Goal: Task Accomplishment & Management: Use online tool/utility

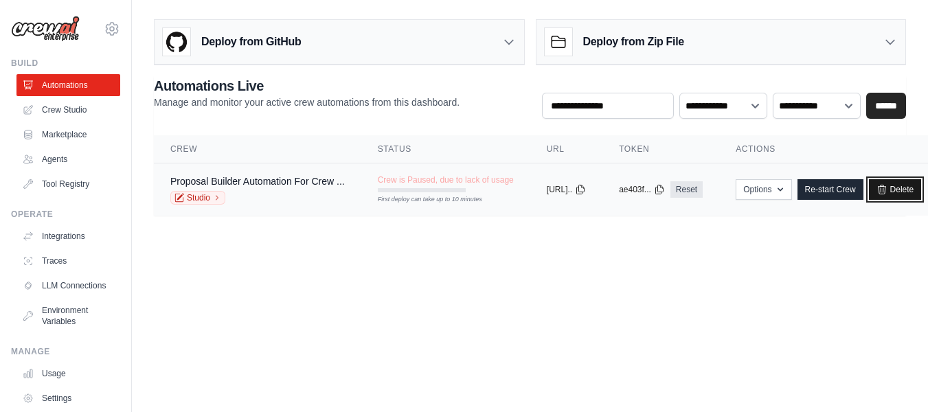
click at [887, 187] on icon at bounding box center [881, 189] width 11 height 11
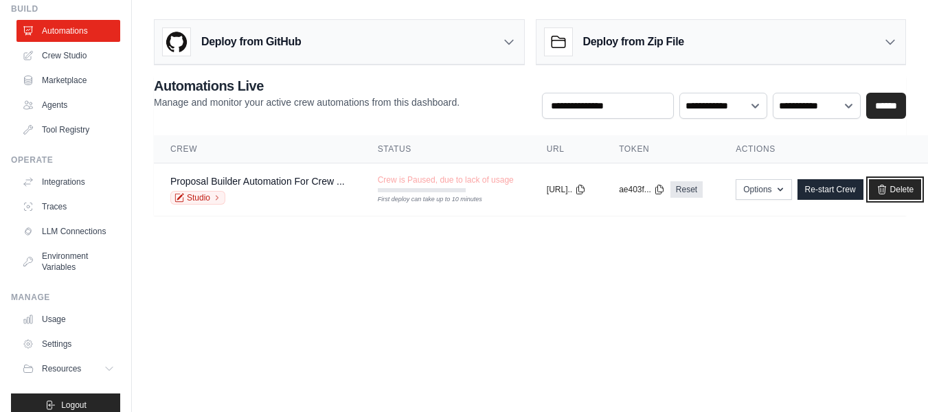
scroll to position [81, 0]
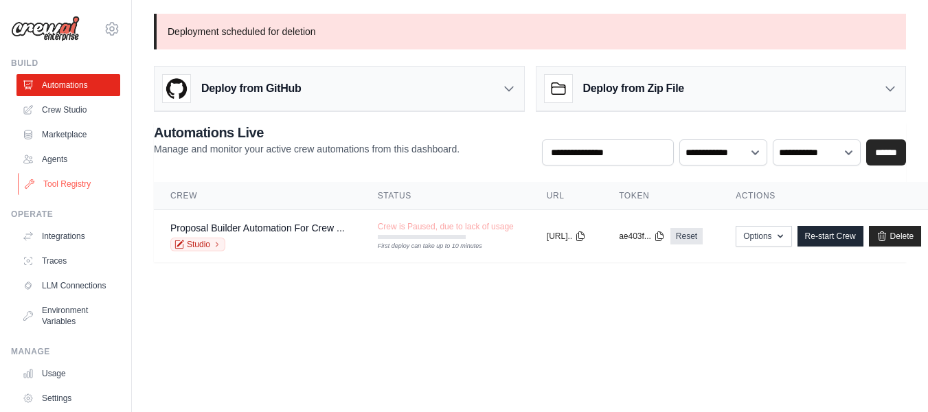
click at [52, 182] on link "Tool Registry" at bounding box center [70, 184] width 104 height 22
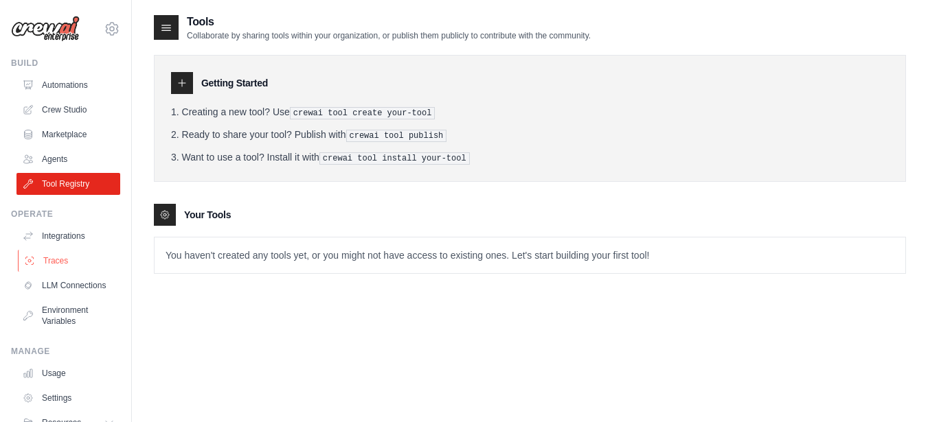
click at [65, 255] on link "Traces" at bounding box center [70, 261] width 104 height 22
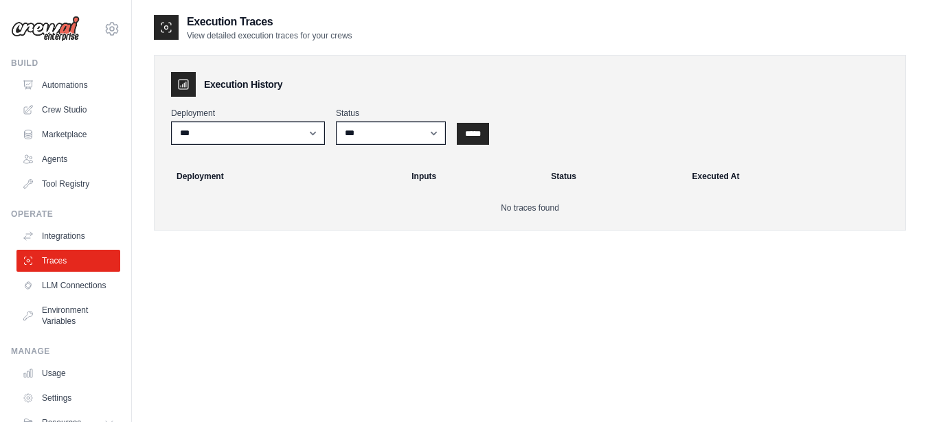
click at [55, 291] on link "LLM Connections" at bounding box center [68, 286] width 104 height 22
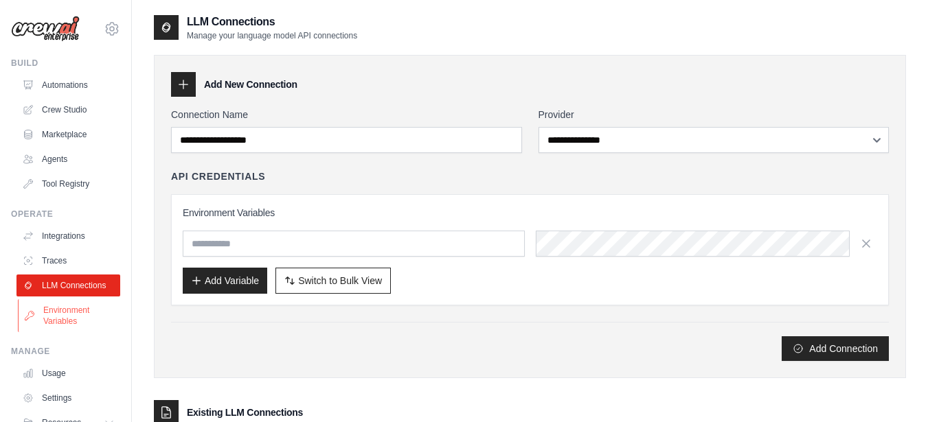
click at [56, 318] on link "Environment Variables" at bounding box center [70, 315] width 104 height 33
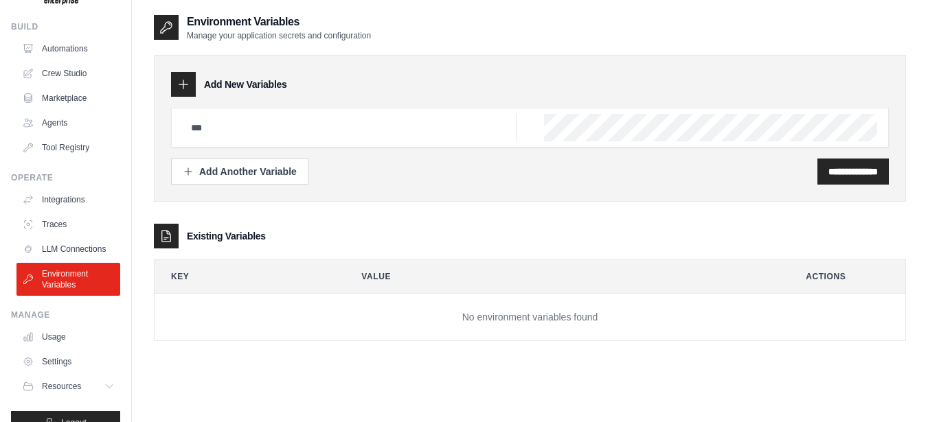
scroll to position [71, 0]
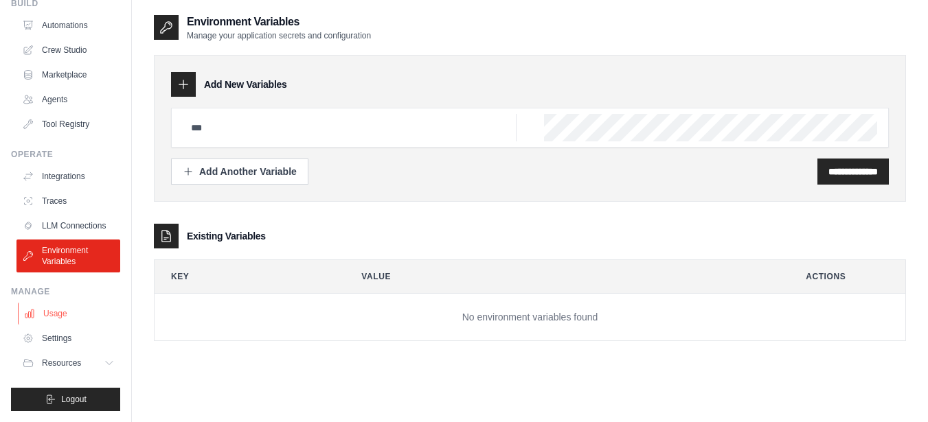
click at [60, 313] on link "Usage" at bounding box center [70, 314] width 104 height 22
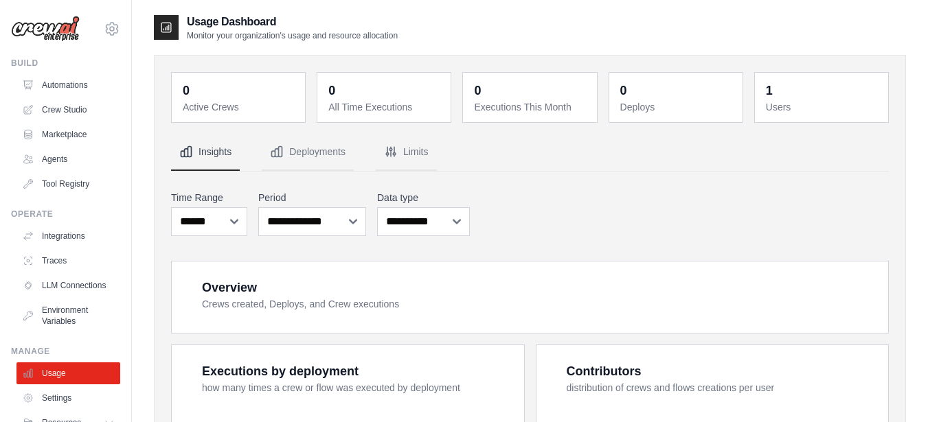
click at [56, 357] on div "Manage" at bounding box center [65, 351] width 109 height 11
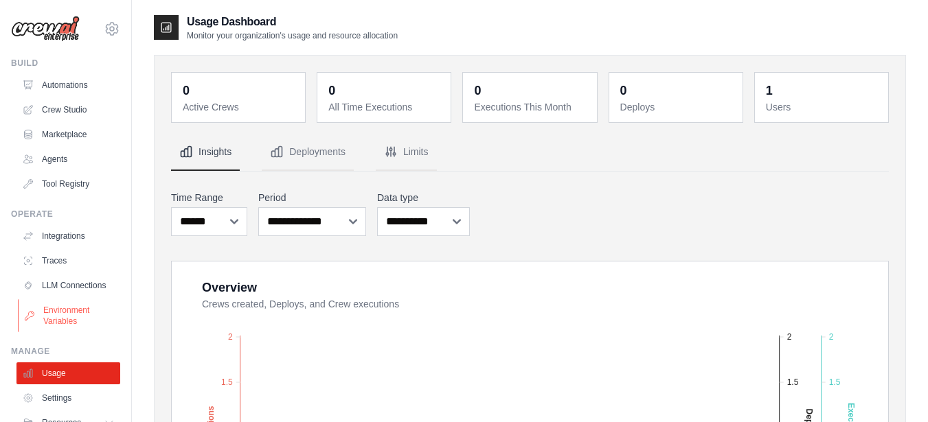
scroll to position [71, 0]
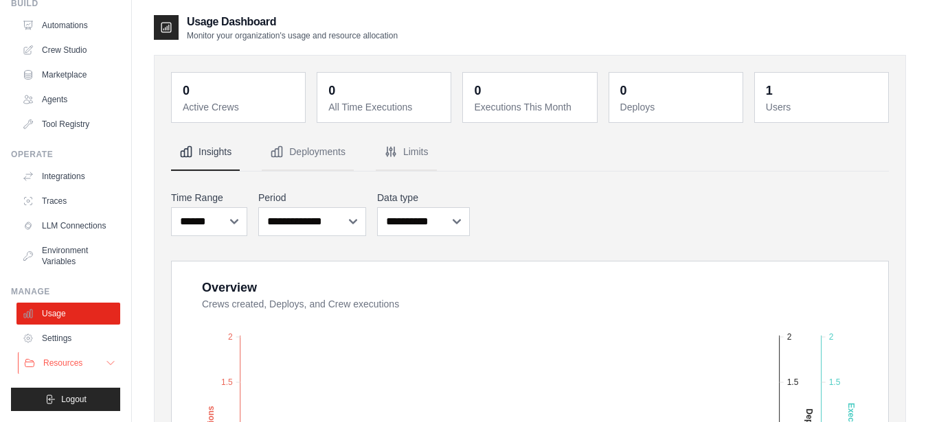
click at [65, 362] on span "Resources" at bounding box center [62, 363] width 39 height 11
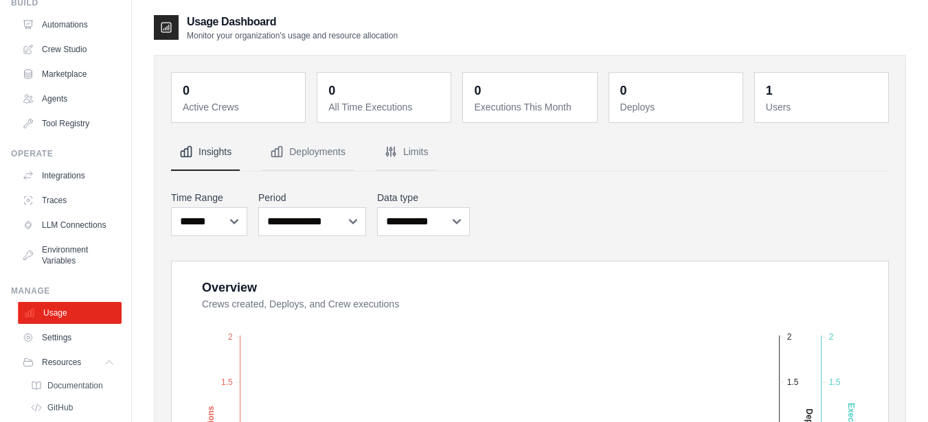
scroll to position [0, 0]
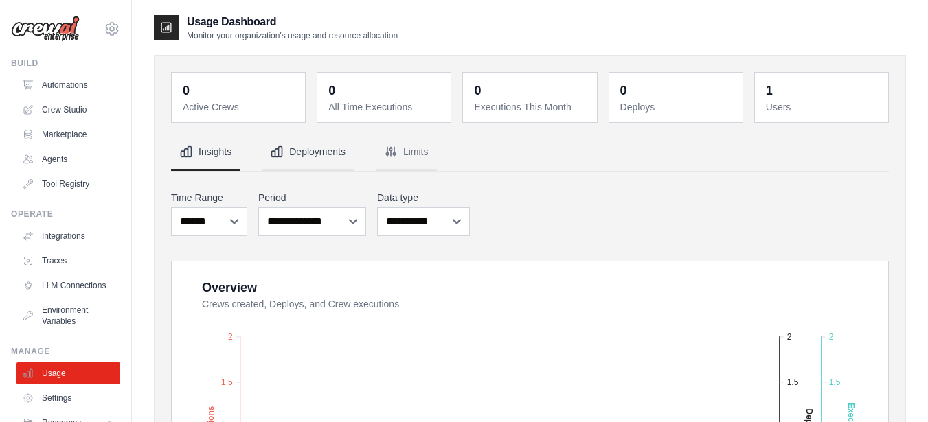
click at [350, 164] on button "Deployments" at bounding box center [308, 152] width 92 height 37
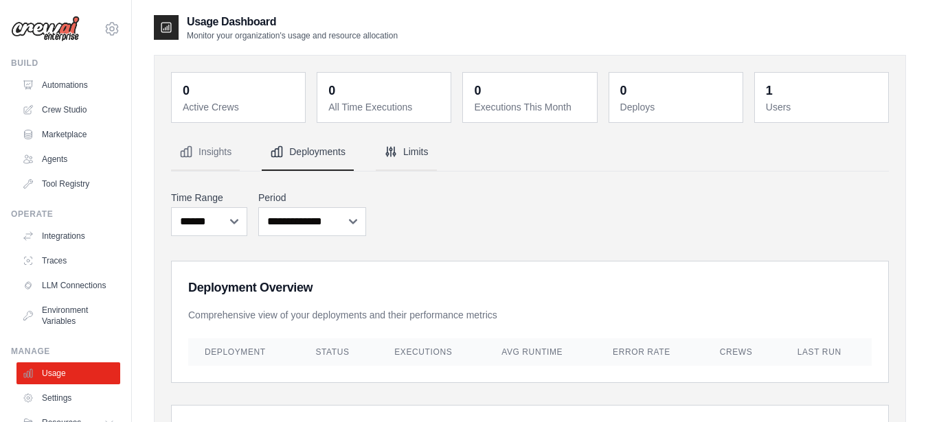
click at [413, 160] on button "Limits" at bounding box center [406, 152] width 61 height 37
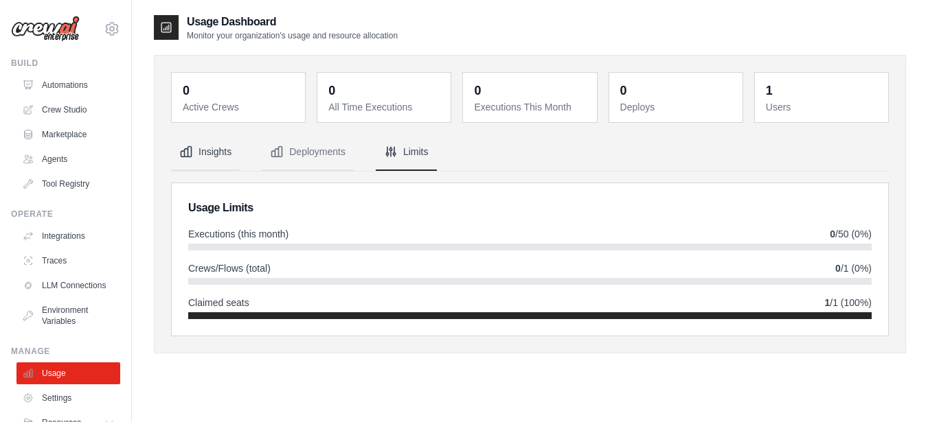
click at [202, 166] on button "Insights" at bounding box center [205, 152] width 69 height 37
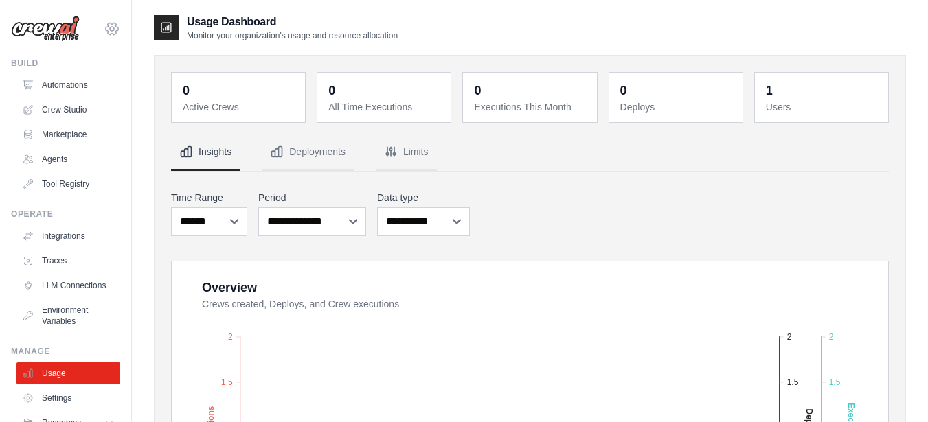
click at [107, 32] on icon at bounding box center [112, 29] width 16 height 16
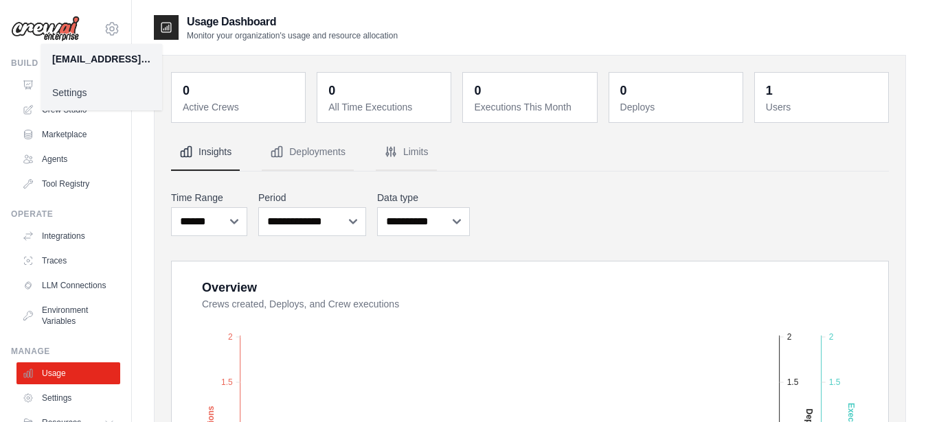
click at [93, 95] on link "Settings" at bounding box center [101, 92] width 121 height 25
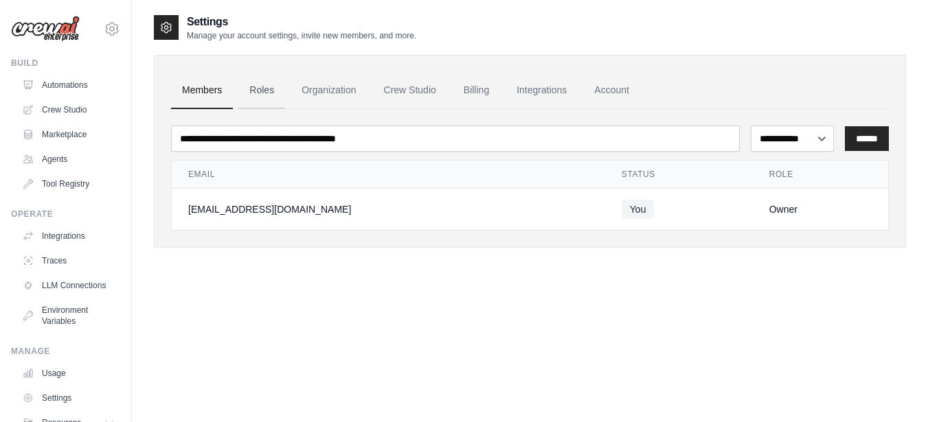
click at [271, 97] on link "Roles" at bounding box center [261, 90] width 47 height 37
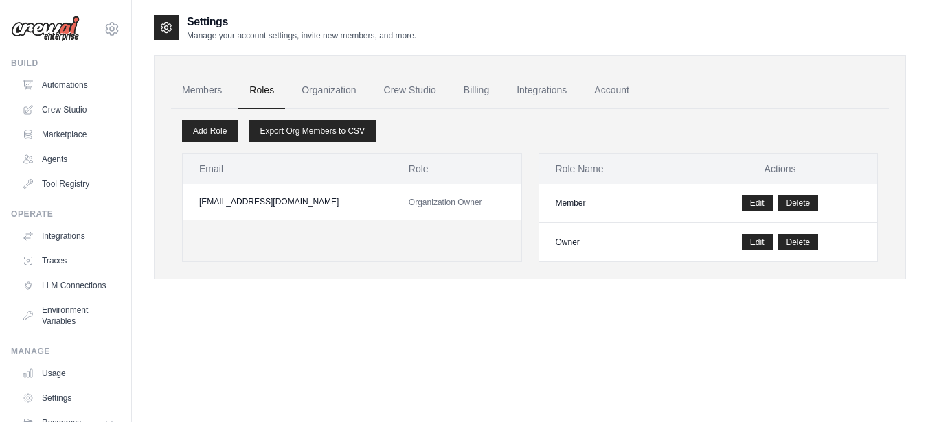
click at [331, 100] on link "Organization" at bounding box center [328, 90] width 76 height 37
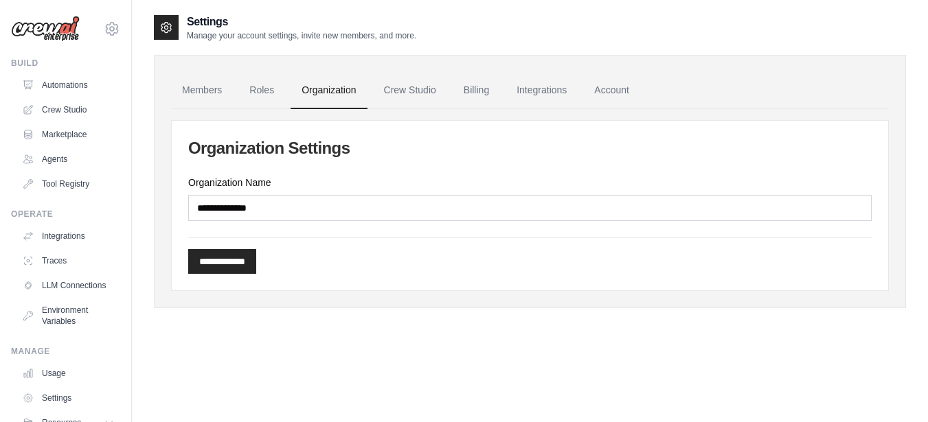
click at [293, 87] on link "Organization" at bounding box center [328, 90] width 76 height 37
drag, startPoint x: 453, startPoint y: 89, endPoint x: 479, endPoint y: 89, distance: 25.4
click at [470, 89] on link "Billing" at bounding box center [476, 90] width 47 height 37
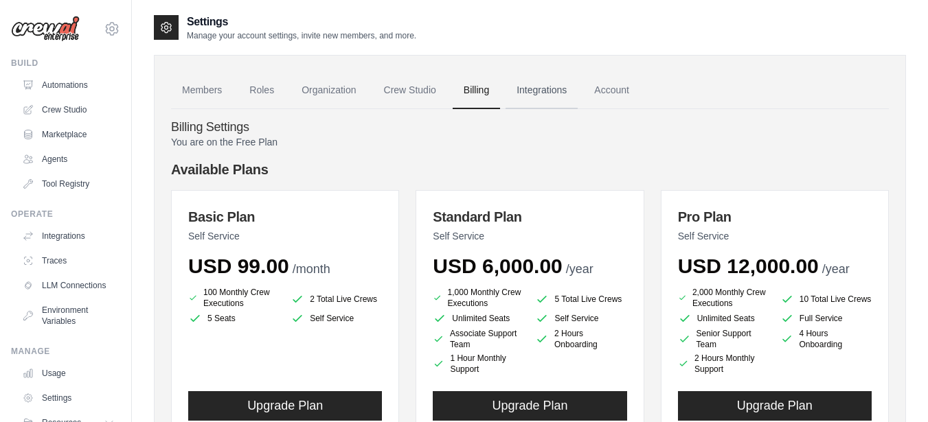
click at [550, 81] on link "Integrations" at bounding box center [541, 90] width 72 height 37
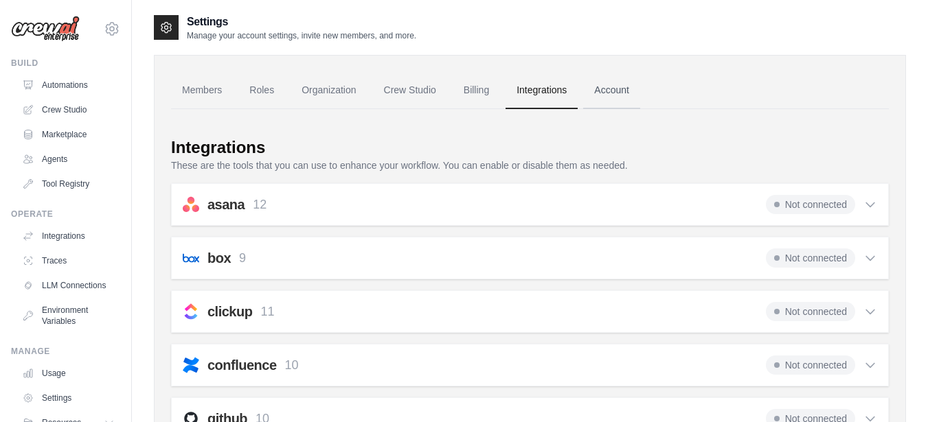
click at [615, 103] on link "Account" at bounding box center [611, 90] width 57 height 37
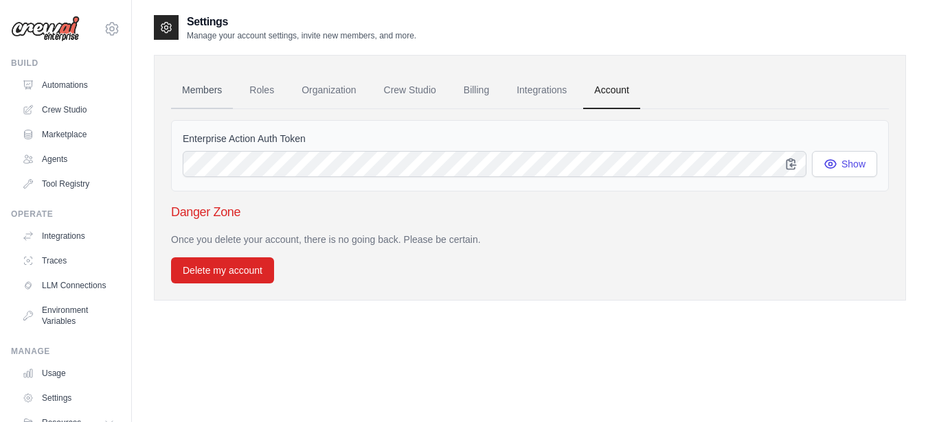
click at [177, 93] on link "Members" at bounding box center [202, 90] width 62 height 37
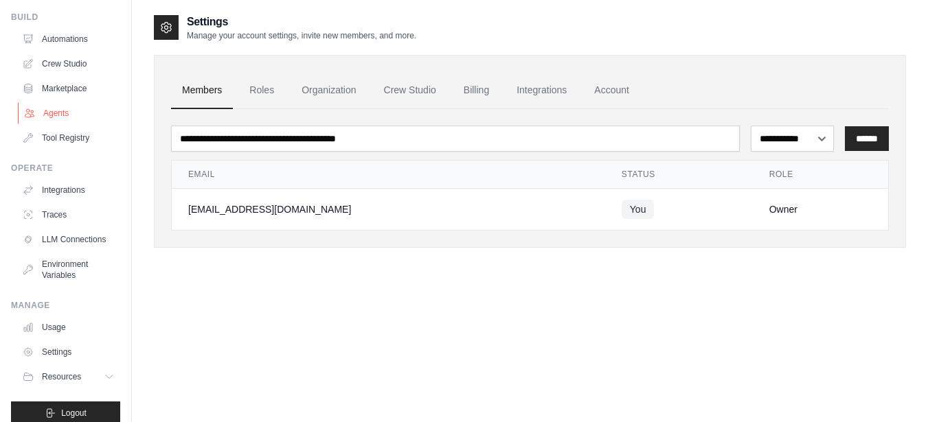
scroll to position [71, 0]
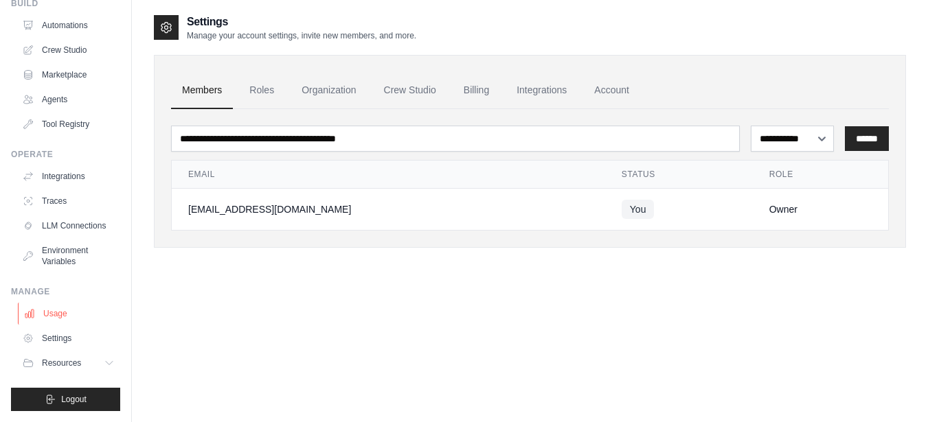
click at [65, 315] on link "Usage" at bounding box center [70, 314] width 104 height 22
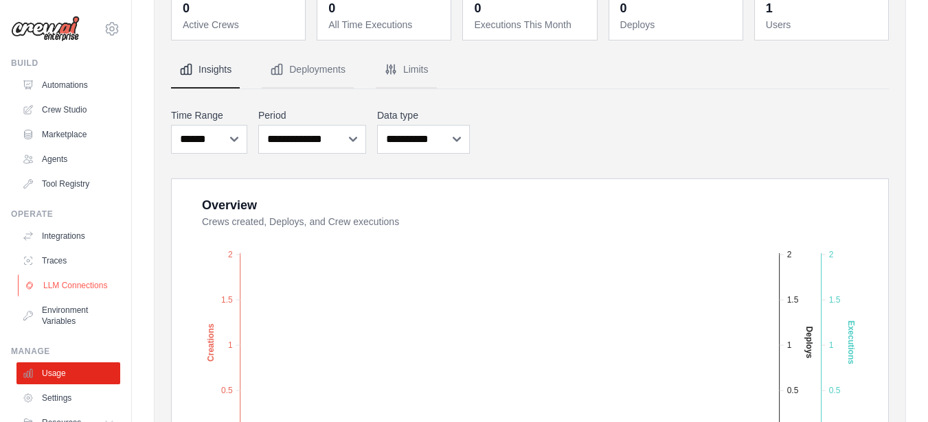
scroll to position [71, 0]
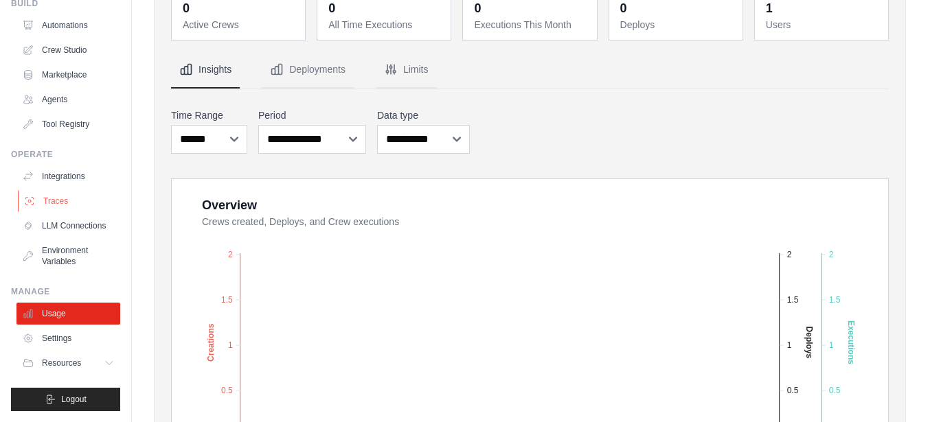
click at [68, 190] on link "Traces" at bounding box center [70, 201] width 104 height 22
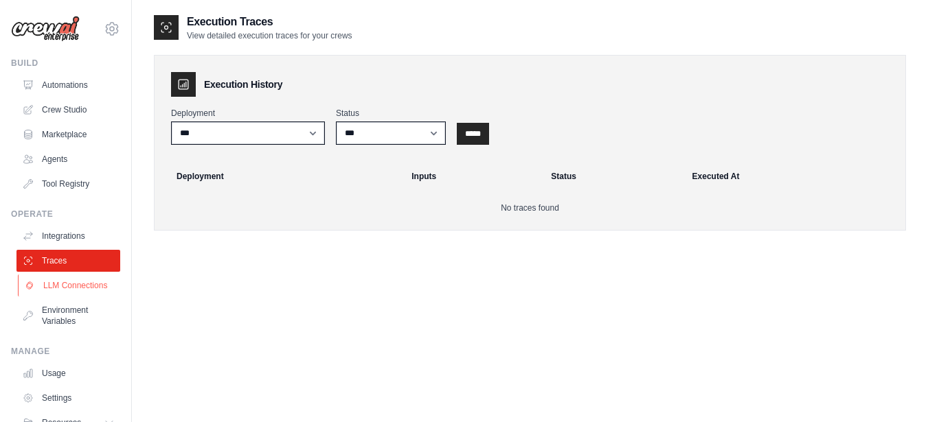
click at [56, 297] on link "LLM Connections" at bounding box center [70, 286] width 104 height 22
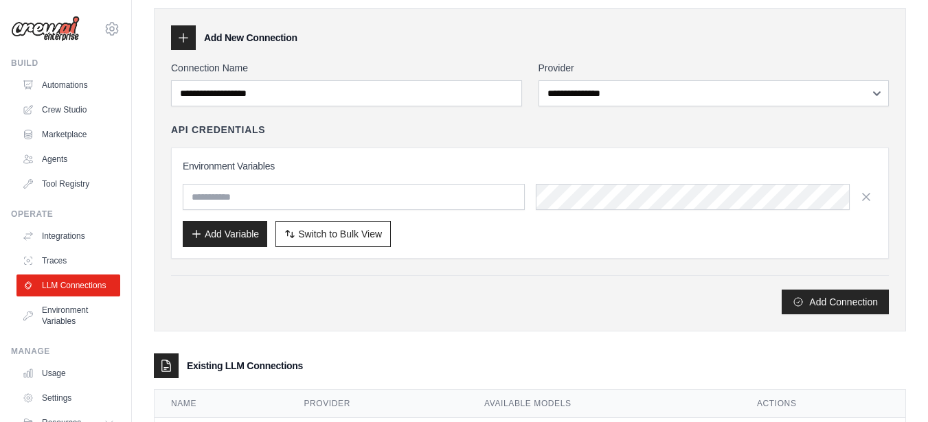
scroll to position [115, 0]
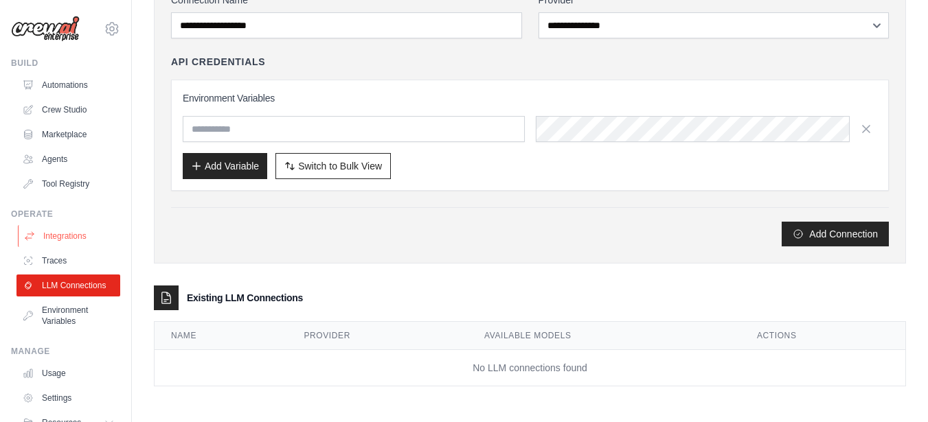
click at [77, 238] on link "Integrations" at bounding box center [70, 236] width 104 height 22
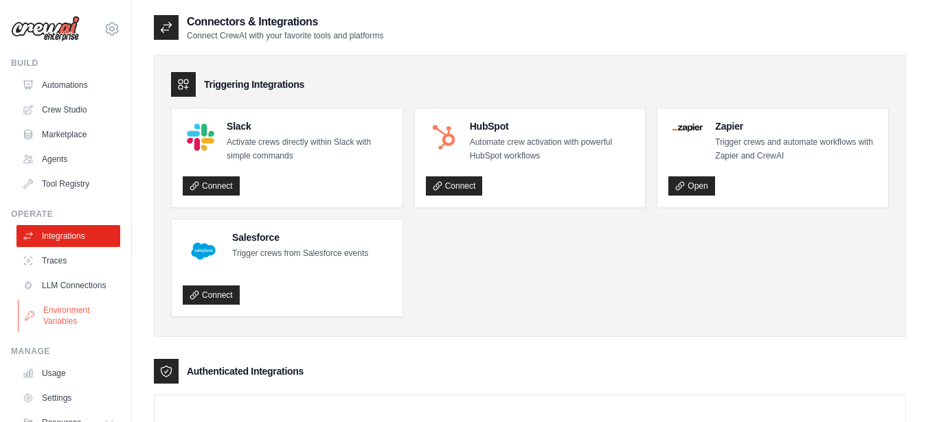
click at [72, 315] on link "Environment Variables" at bounding box center [70, 315] width 104 height 33
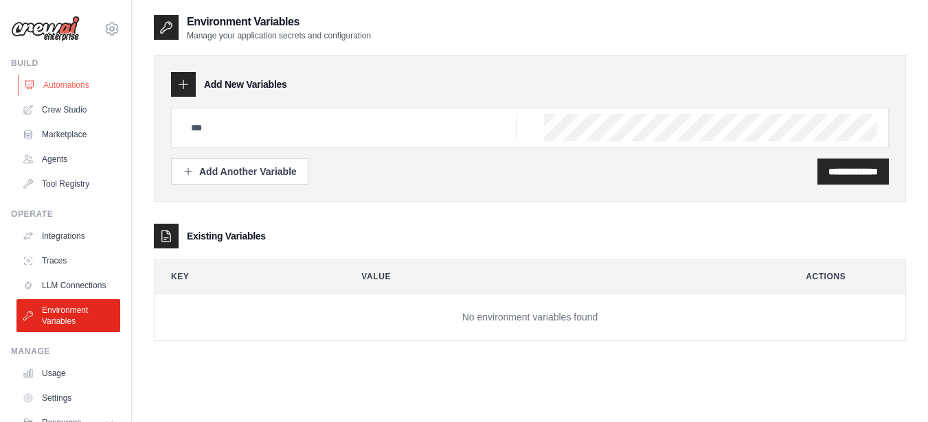
click at [73, 83] on link "Automations" at bounding box center [70, 85] width 104 height 22
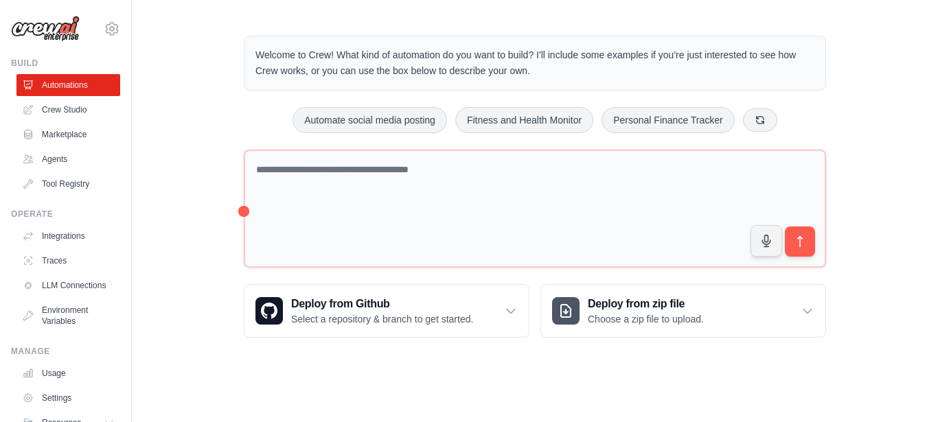
click at [68, 81] on link "Automations" at bounding box center [68, 85] width 104 height 22
click at [505, 314] on icon at bounding box center [511, 311] width 14 height 14
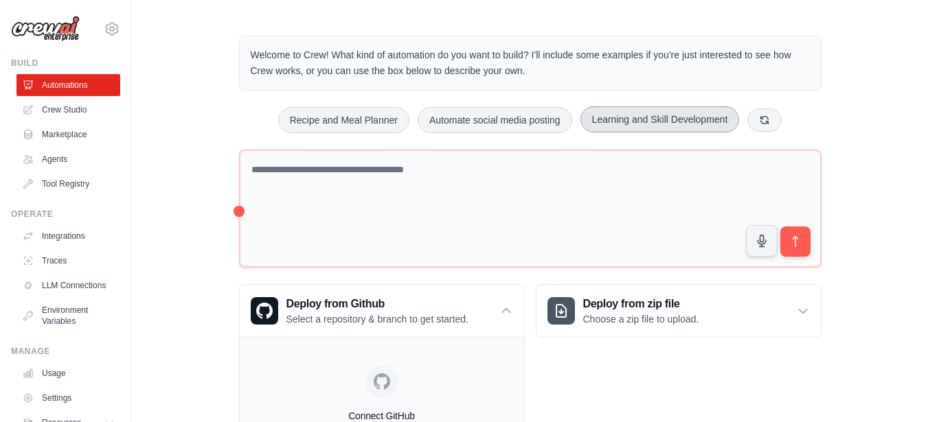
click at [691, 122] on button "Learning and Skill Development" at bounding box center [659, 119] width 159 height 26
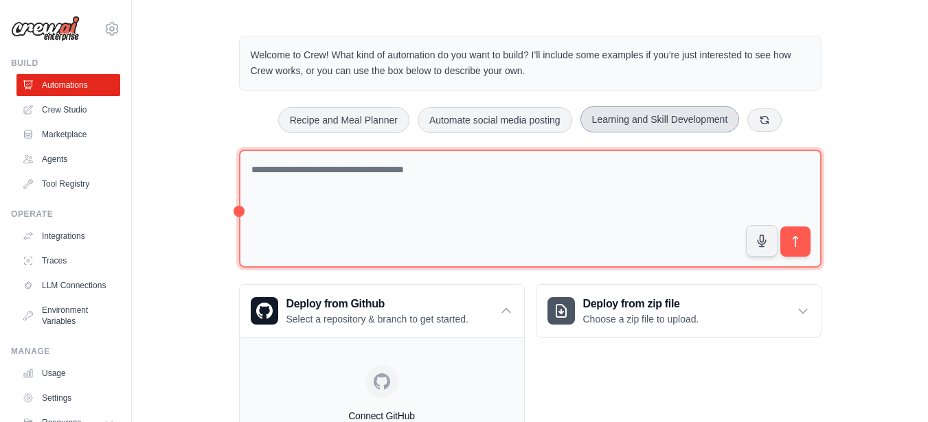
type textarea "**********"
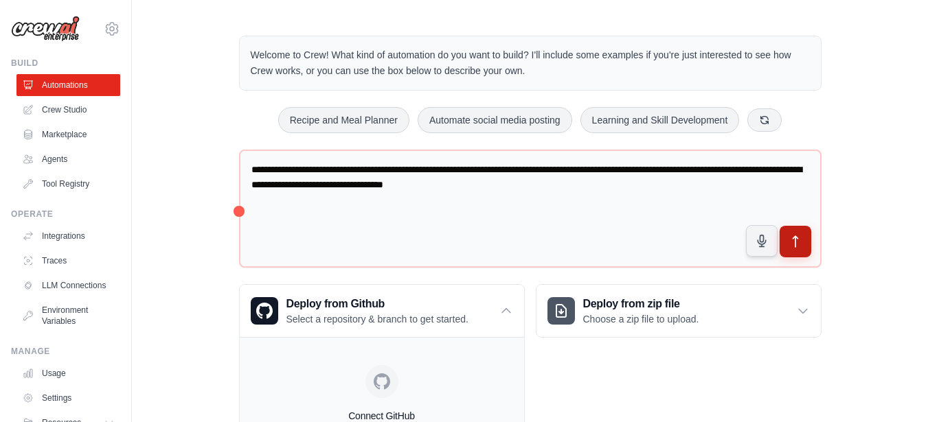
click at [803, 243] on button "submit" at bounding box center [795, 242] width 32 height 32
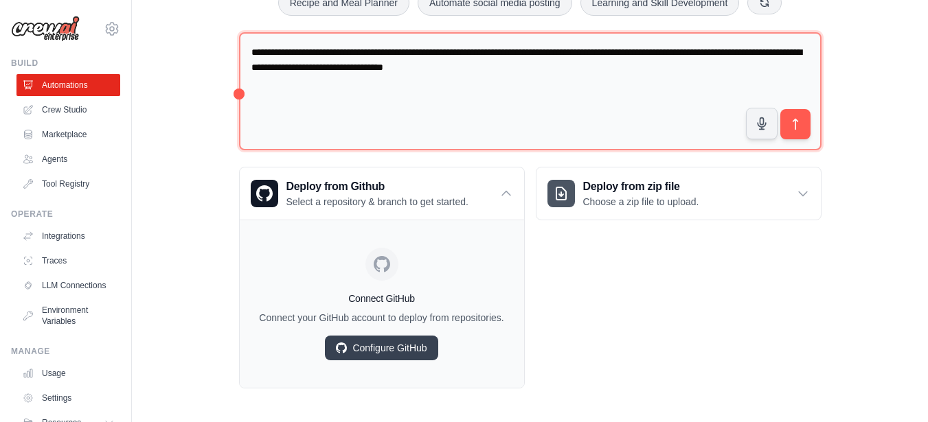
scroll to position [119, 0]
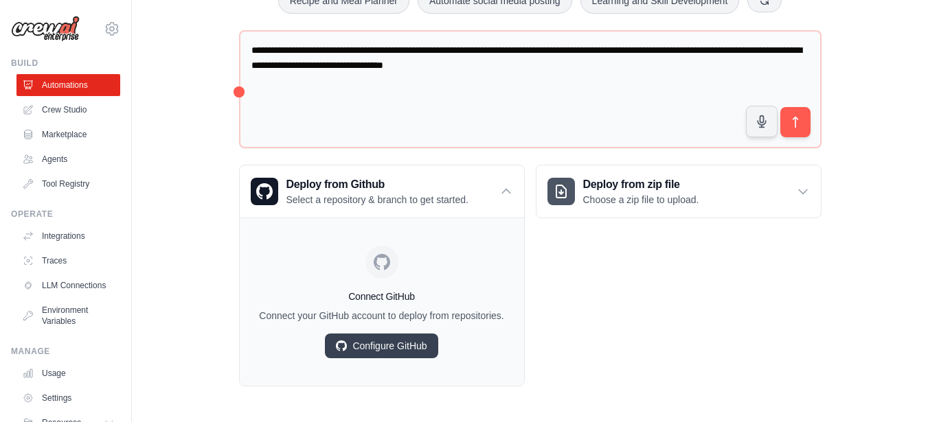
click at [71, 98] on ul "Automations Crew Studio Marketplace Agents Tool Registry" at bounding box center [68, 134] width 104 height 121
click at [56, 103] on link "Crew Studio" at bounding box center [70, 110] width 104 height 22
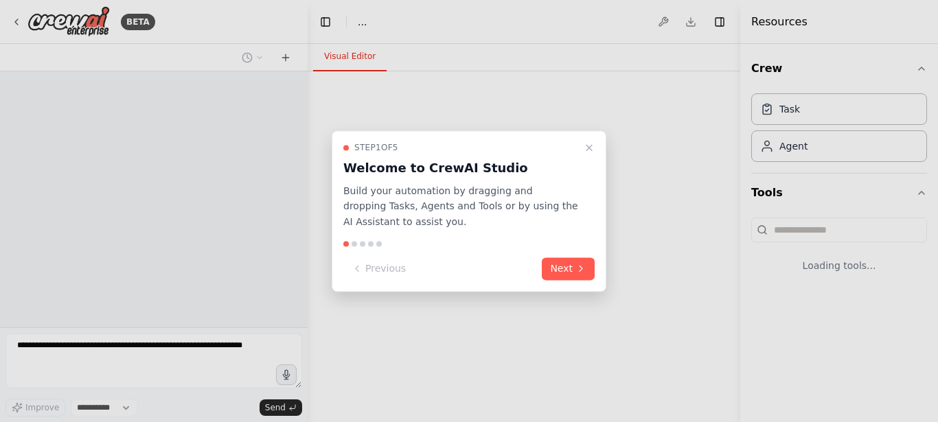
select select "****"
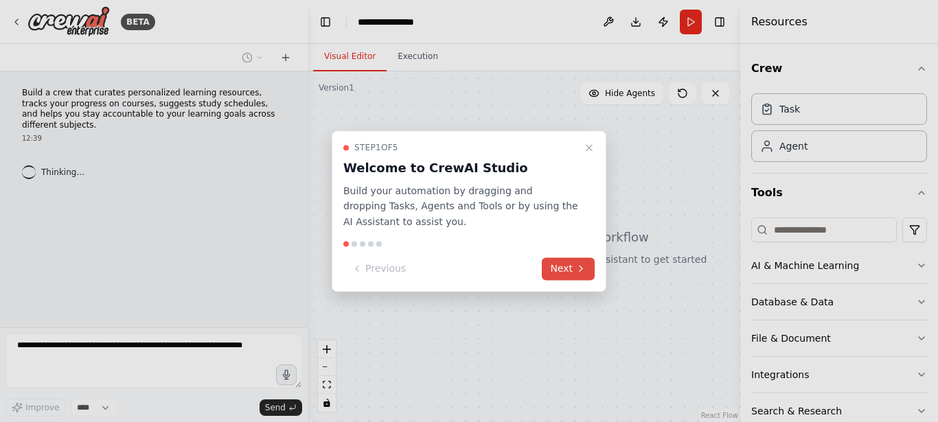
click at [580, 271] on icon at bounding box center [581, 269] width 11 height 11
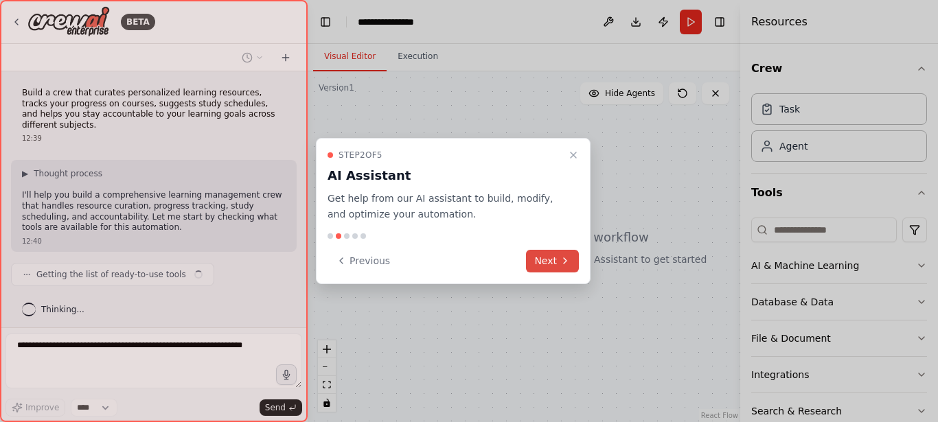
click at [552, 262] on button "Next" at bounding box center [552, 261] width 53 height 23
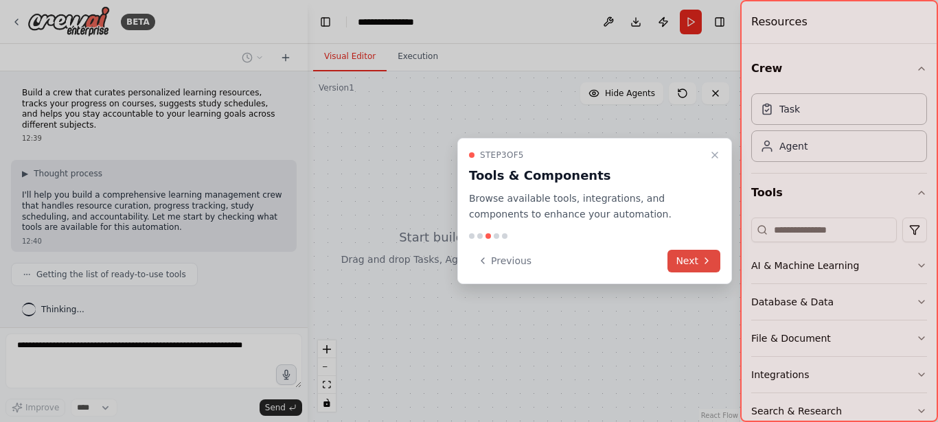
click at [552, 262] on div "Previous Next" at bounding box center [594, 261] width 251 height 23
click at [700, 260] on button "Next" at bounding box center [694, 261] width 53 height 23
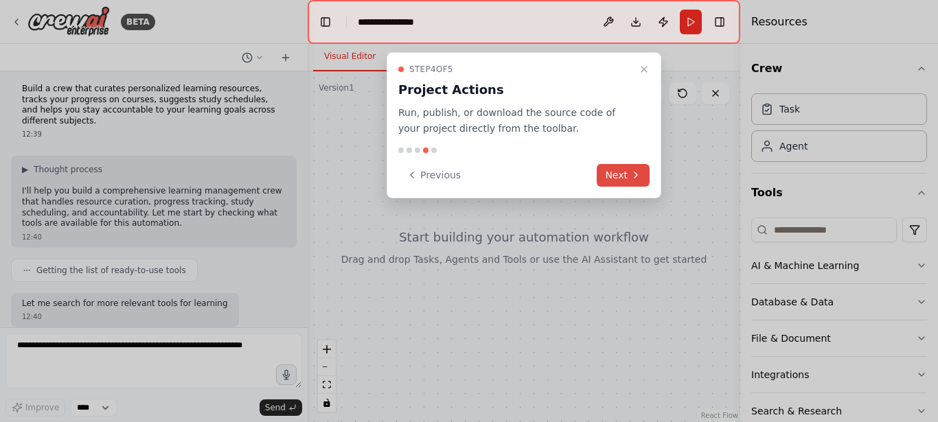
click at [626, 171] on button "Next" at bounding box center [623, 175] width 53 height 23
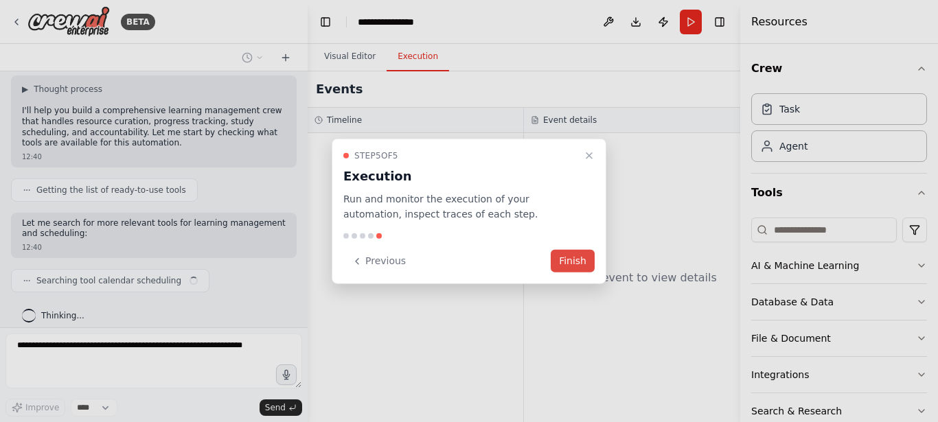
click at [567, 260] on button "Finish" at bounding box center [573, 261] width 44 height 23
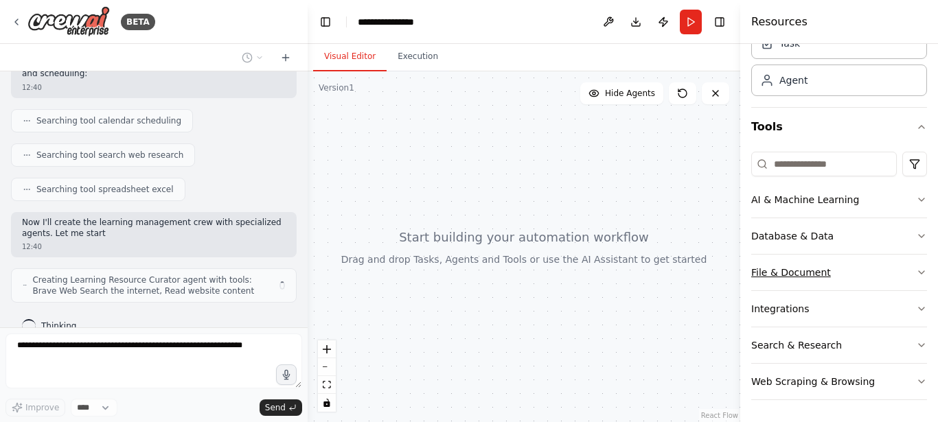
scroll to position [255, 0]
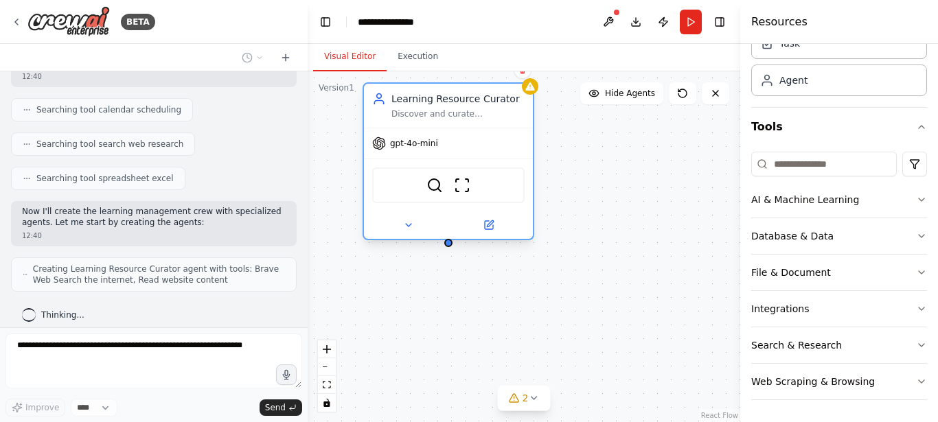
drag, startPoint x: 457, startPoint y: 157, endPoint x: 444, endPoint y: 106, distance: 52.3
click at [444, 106] on div "Learning Resource Curator Discover and curate personalized learning resources f…" at bounding box center [457, 105] width 133 height 27
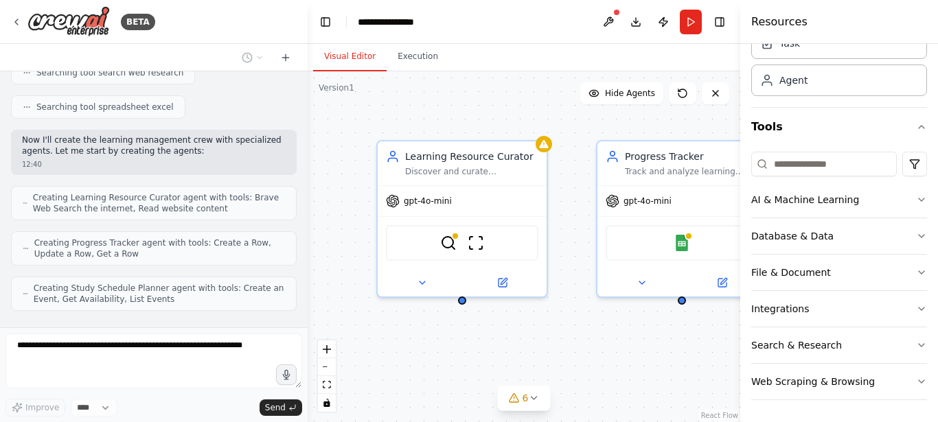
scroll to position [346, 0]
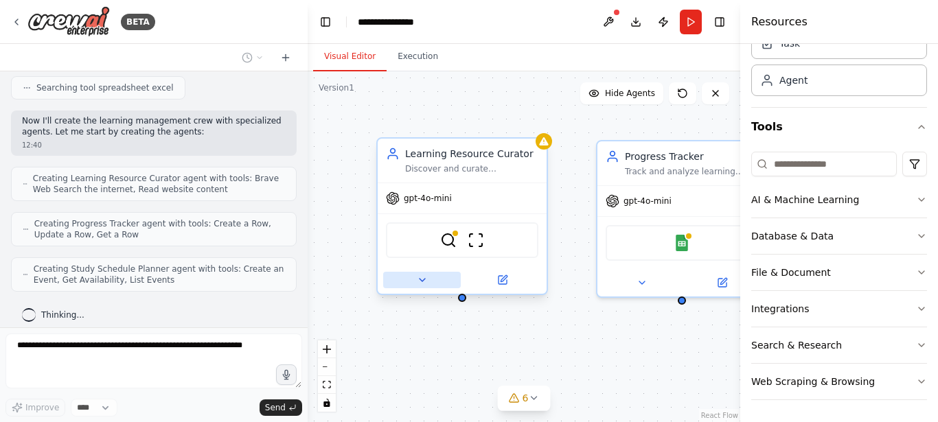
click at [425, 277] on icon at bounding box center [422, 280] width 11 height 11
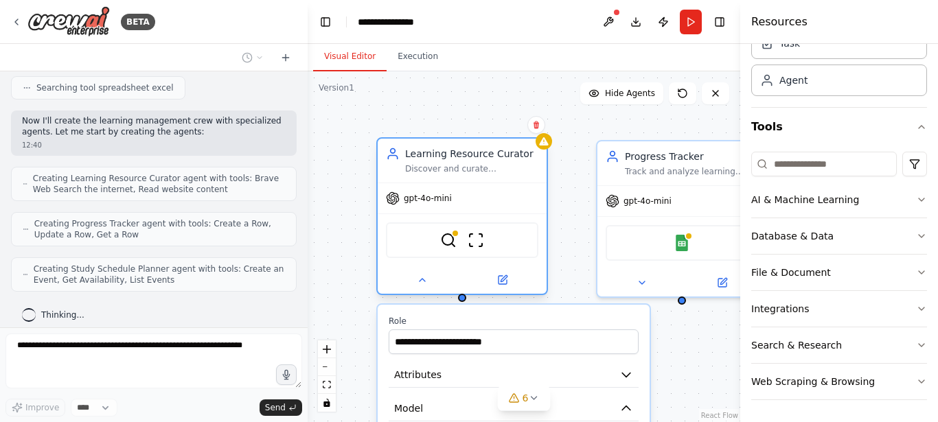
scroll to position [380, 0]
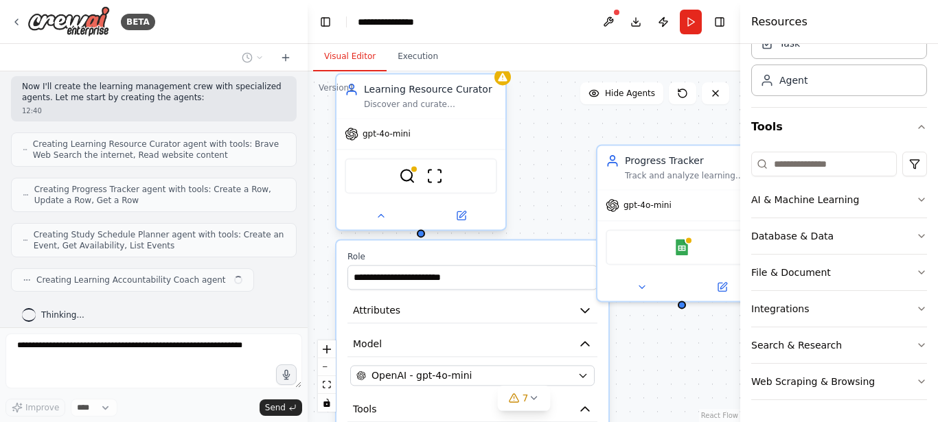
drag, startPoint x: 459, startPoint y: 161, endPoint x: 411, endPoint y: 97, distance: 80.1
click at [411, 97] on div "Learning Resource Curator Discover and curate personalized learning resources f…" at bounding box center [430, 95] width 133 height 27
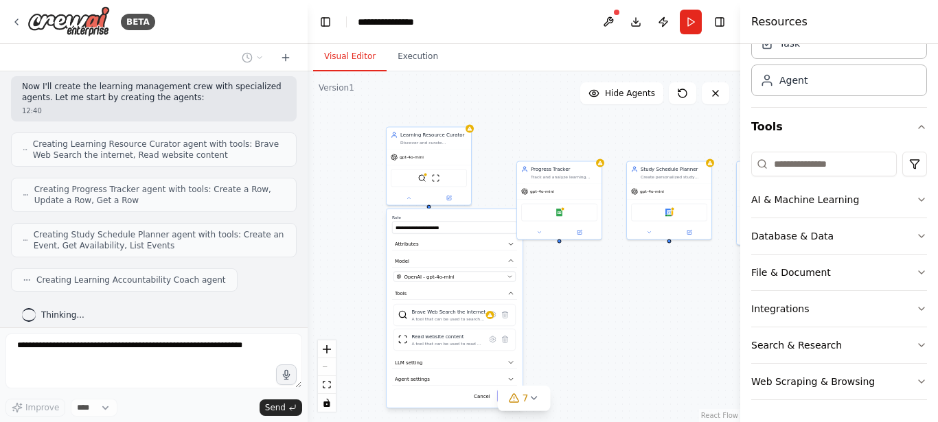
drag, startPoint x: 598, startPoint y: 141, endPoint x: 529, endPoint y: 71, distance: 98.6
click at [529, 73] on div "**********" at bounding box center [524, 246] width 433 height 351
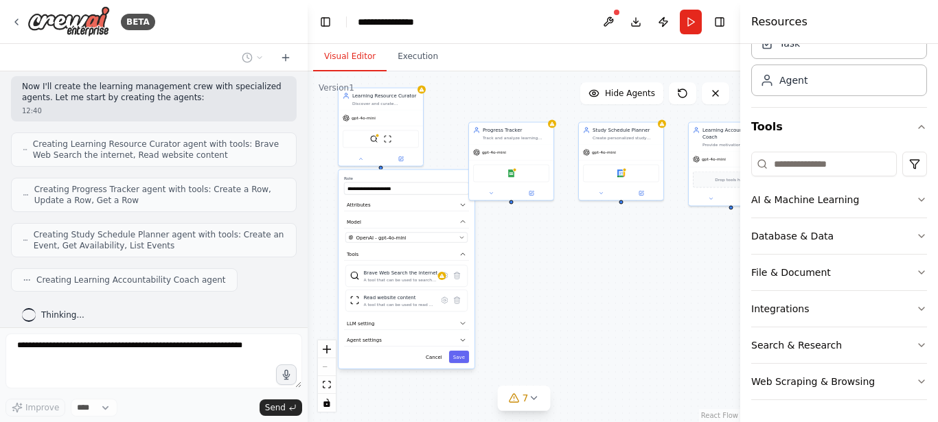
drag, startPoint x: 585, startPoint y: 293, endPoint x: 550, endPoint y: 303, distance: 36.3
click at [550, 303] on div "**********" at bounding box center [524, 246] width 433 height 351
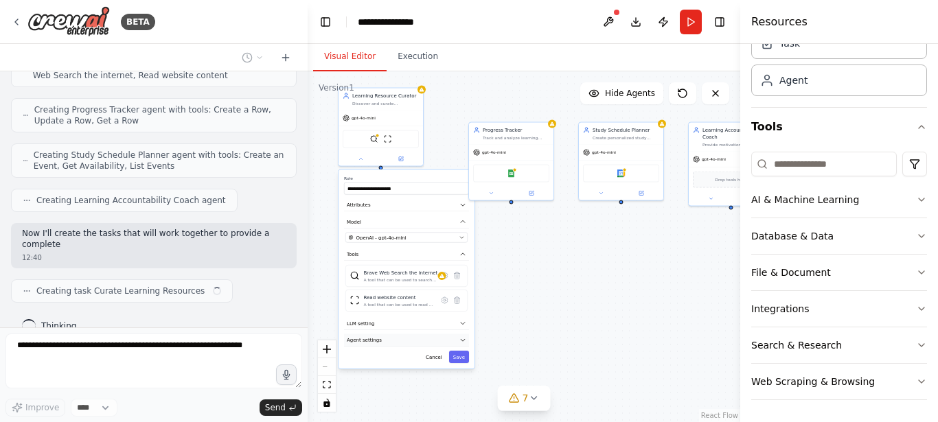
scroll to position [471, 0]
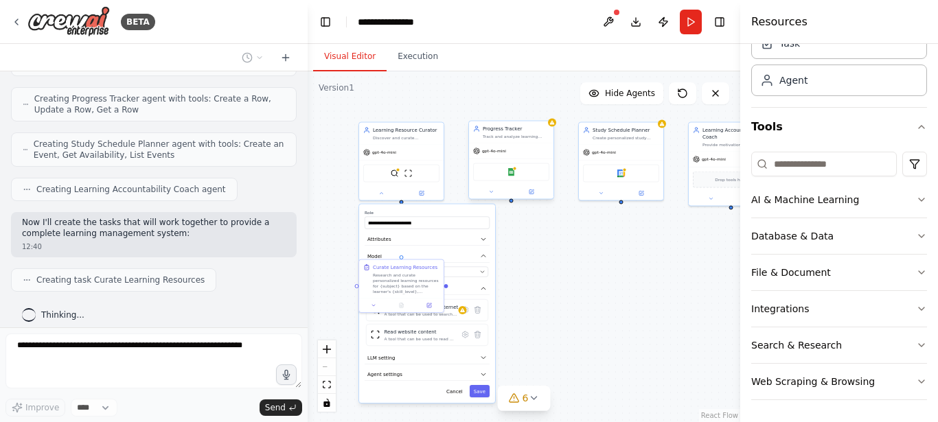
click at [525, 147] on div "gpt-4o-mini" at bounding box center [511, 151] width 84 height 15
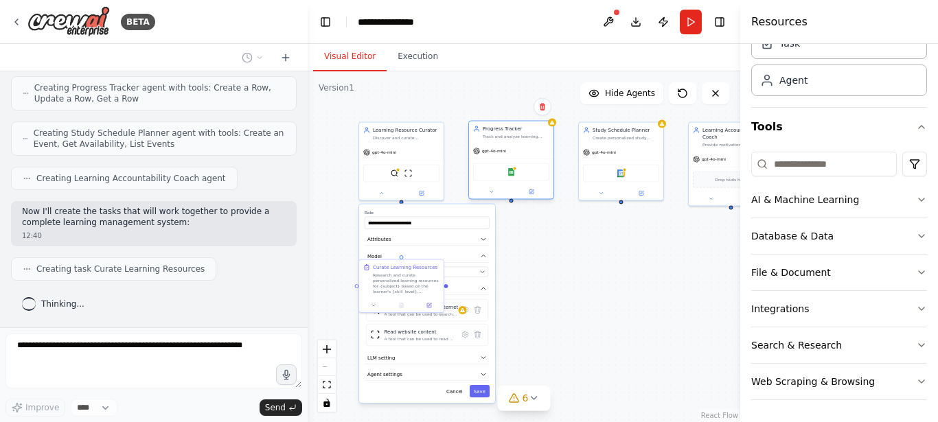
click at [525, 148] on div "gpt-4o-mini" at bounding box center [511, 151] width 84 height 15
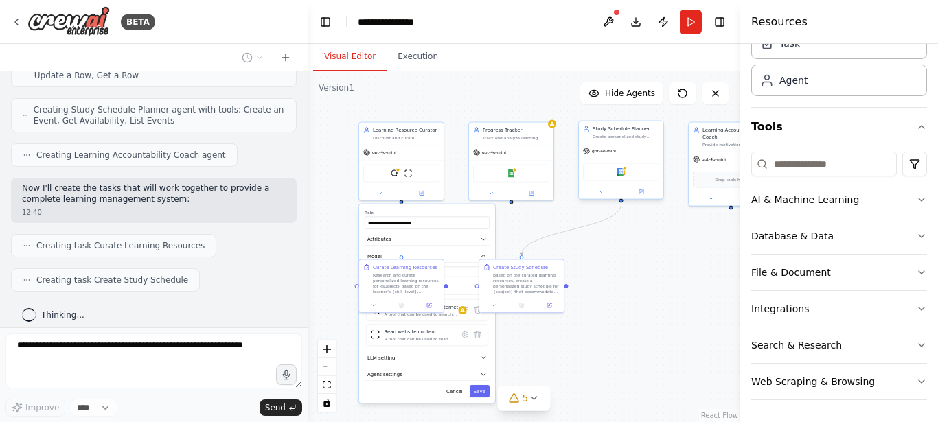
click at [620, 157] on div "gpt-4o-mini" at bounding box center [621, 151] width 84 height 15
click at [722, 150] on div "gpt-4o-mini" at bounding box center [731, 157] width 84 height 15
click at [663, 270] on div ".deletable-edge-delete-btn { width: 20px; height: 20px; border: 0px solid #ffff…" at bounding box center [524, 246] width 433 height 351
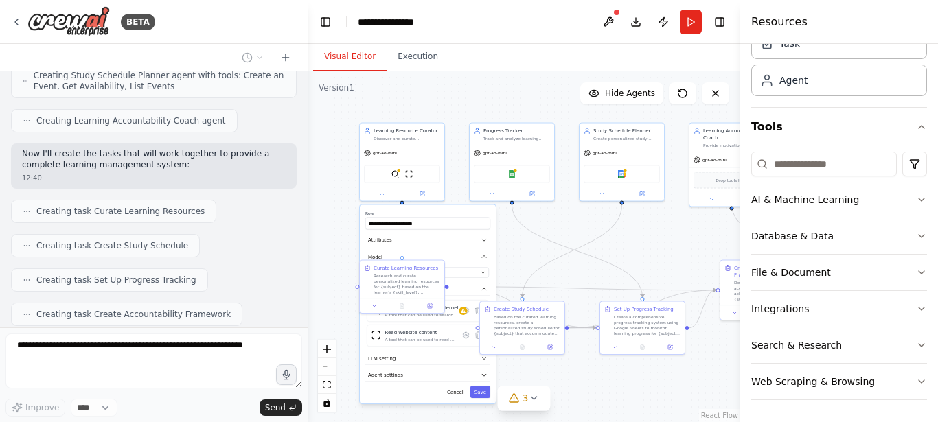
scroll to position [654, 0]
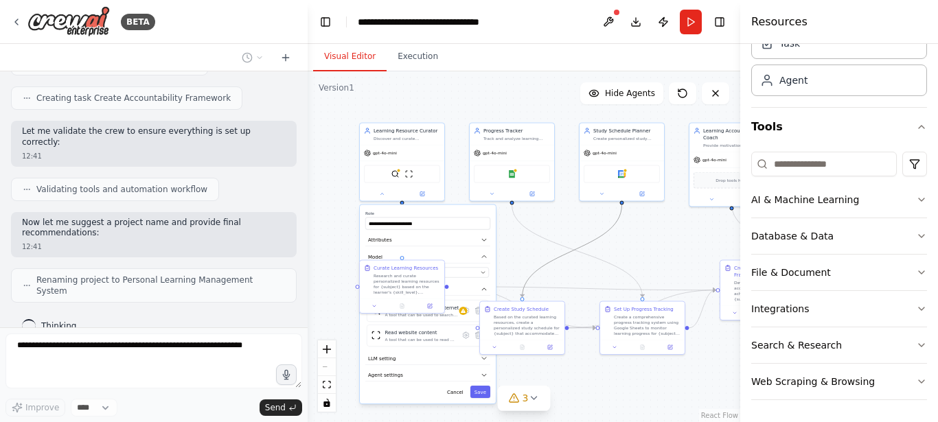
click at [586, 244] on icon "Edge from 95758fe6-c840-46c9-a66f-b3cbae28f76d to 7ad9347a-a2aa-4e55-a9bc-68fe6…" at bounding box center [573, 251] width 100 height 93
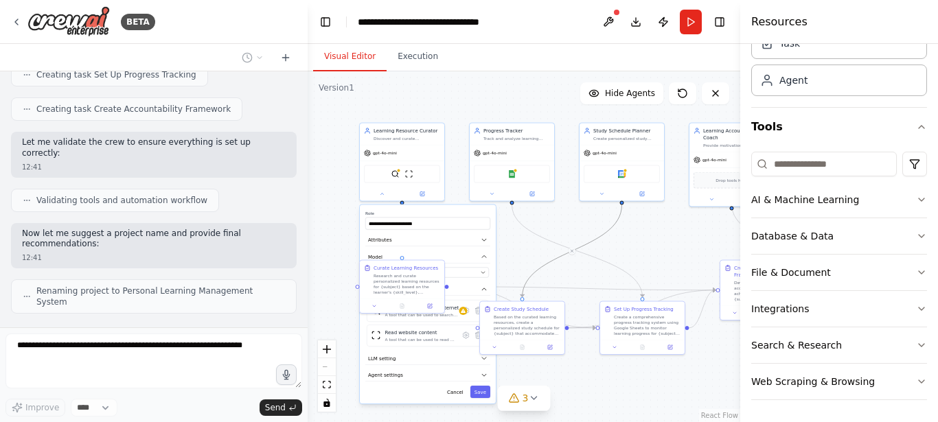
drag, startPoint x: 586, startPoint y: 244, endPoint x: 554, endPoint y: 261, distance: 37.2
click at [555, 261] on icon "Edge from 95758fe6-c840-46c9-a66f-b3cbae28f76d to 7ad9347a-a2aa-4e55-a9bc-68fe6…" at bounding box center [573, 251] width 100 height 93
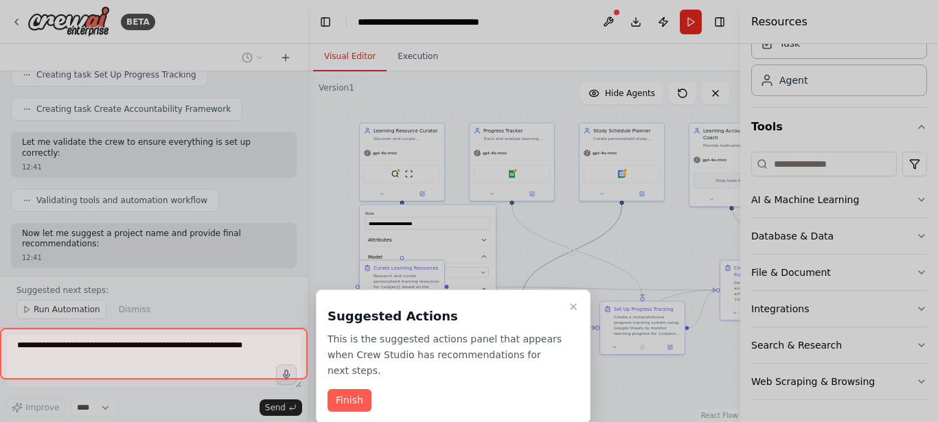
scroll to position [756, 0]
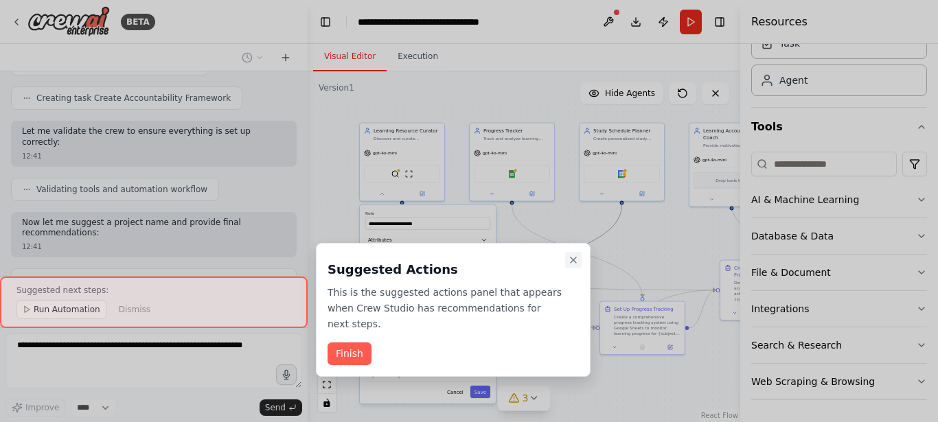
click at [578, 263] on icon "Close walkthrough" at bounding box center [573, 260] width 11 height 11
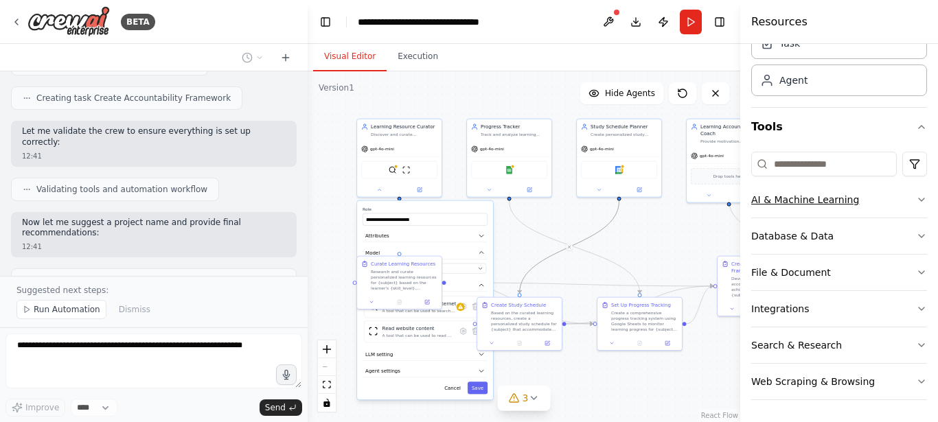
click at [916, 197] on icon "button" at bounding box center [921, 199] width 11 height 11
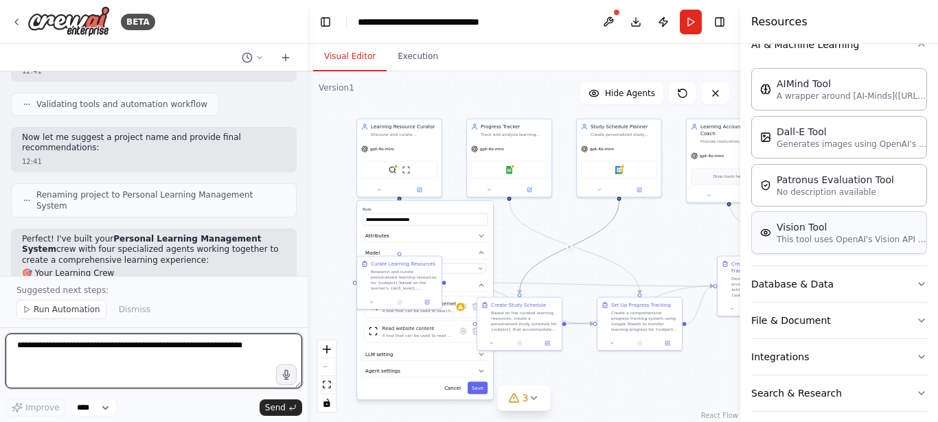
scroll to position [231, 0]
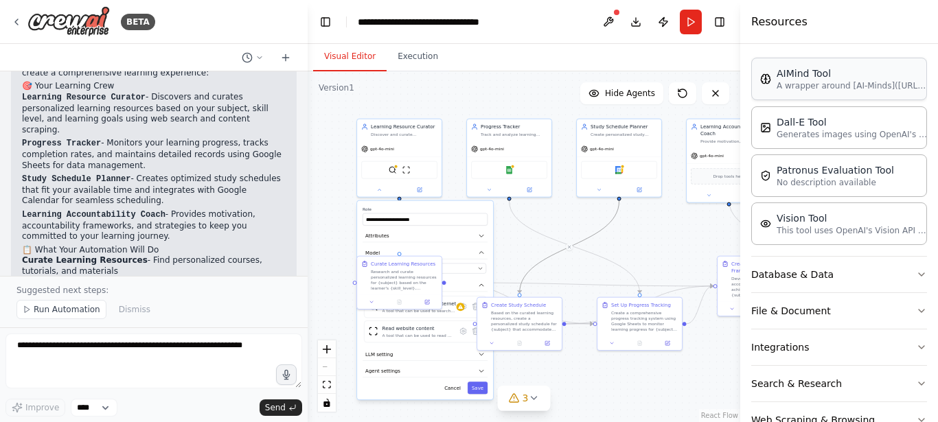
click at [858, 96] on div "AIMind Tool A wrapper around [AI-Minds](https://mindsdb.com/minds). Useful for …" at bounding box center [839, 79] width 176 height 43
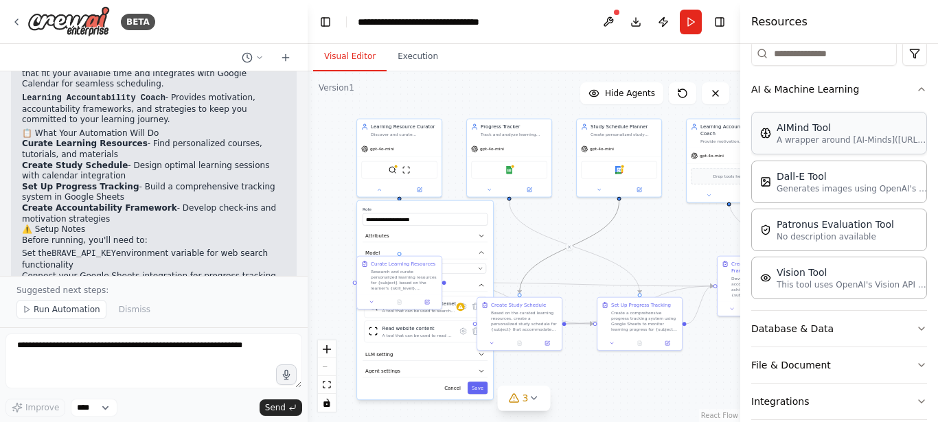
scroll to position [148, 0]
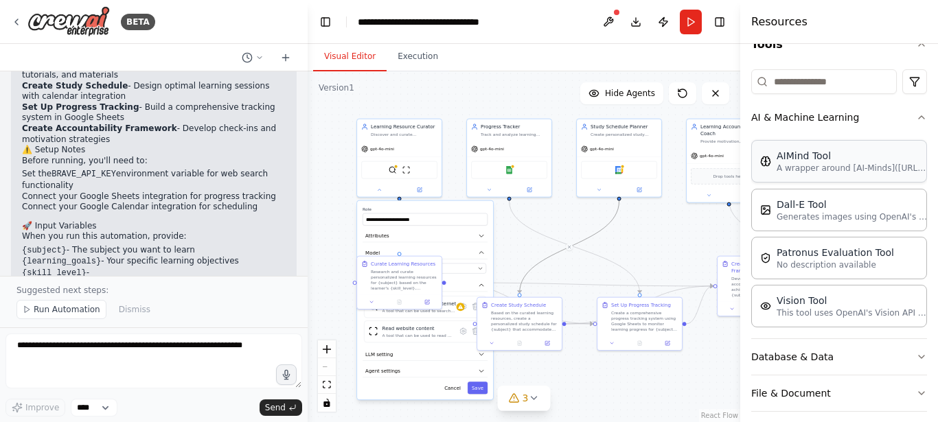
click at [847, 156] on div "AIMind Tool" at bounding box center [852, 156] width 151 height 14
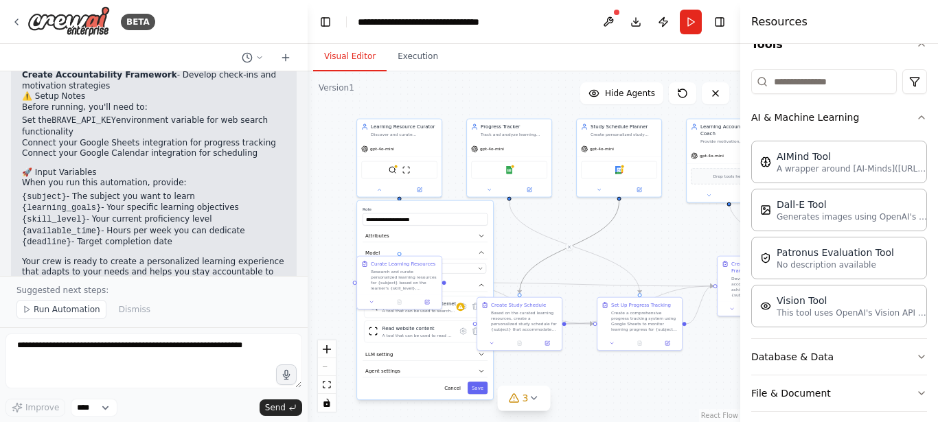
scroll to position [1284, 0]
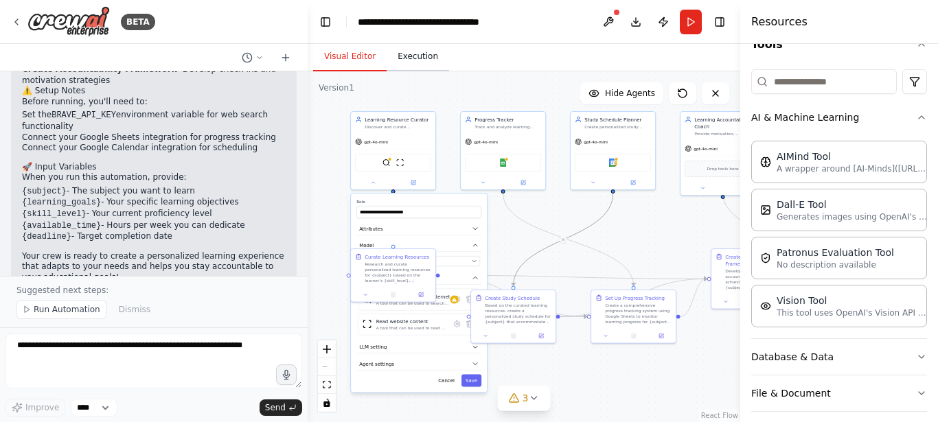
click at [422, 52] on button "Execution" at bounding box center [418, 57] width 62 height 29
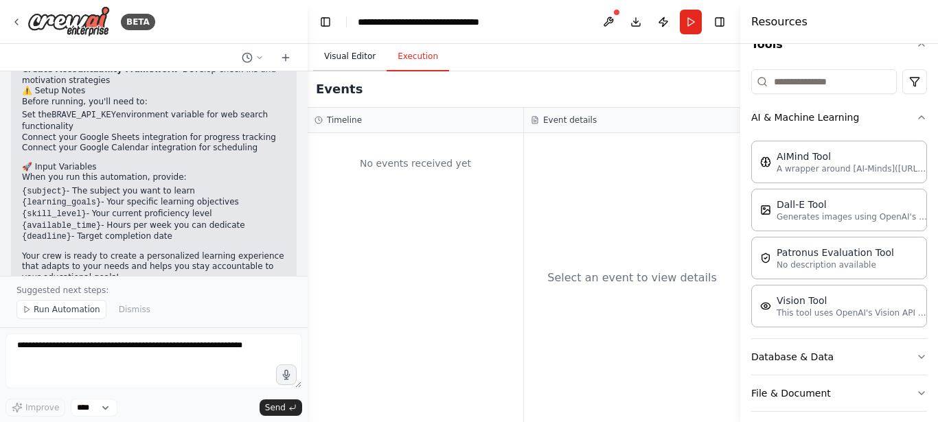
click at [327, 61] on button "Visual Editor" at bounding box center [349, 57] width 73 height 29
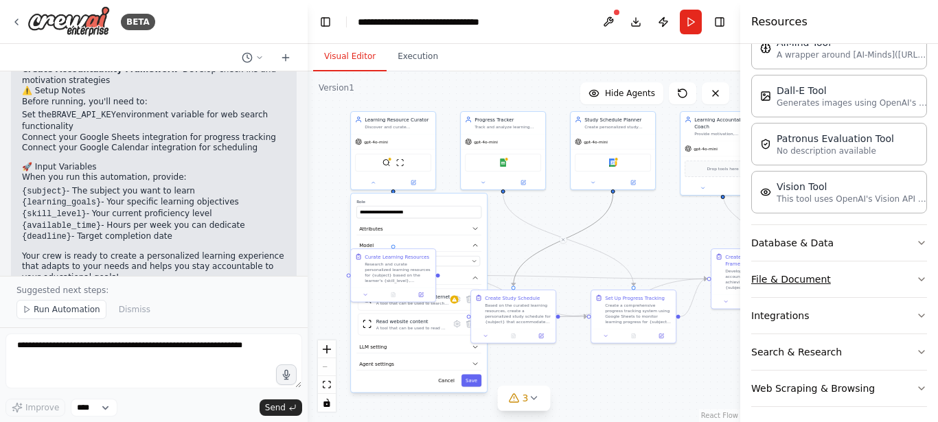
scroll to position [269, 0]
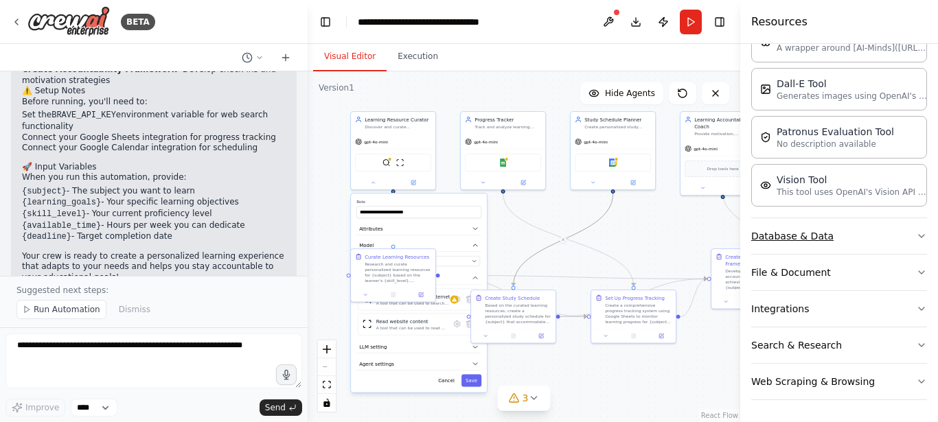
drag, startPoint x: 856, startPoint y: 234, endPoint x: 874, endPoint y: 234, distance: 17.2
click at [858, 234] on button "Database & Data" at bounding box center [839, 236] width 176 height 36
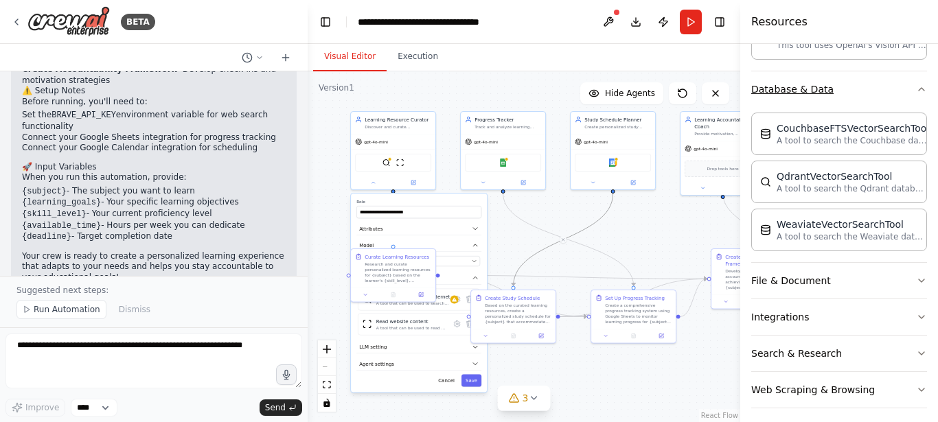
scroll to position [424, 0]
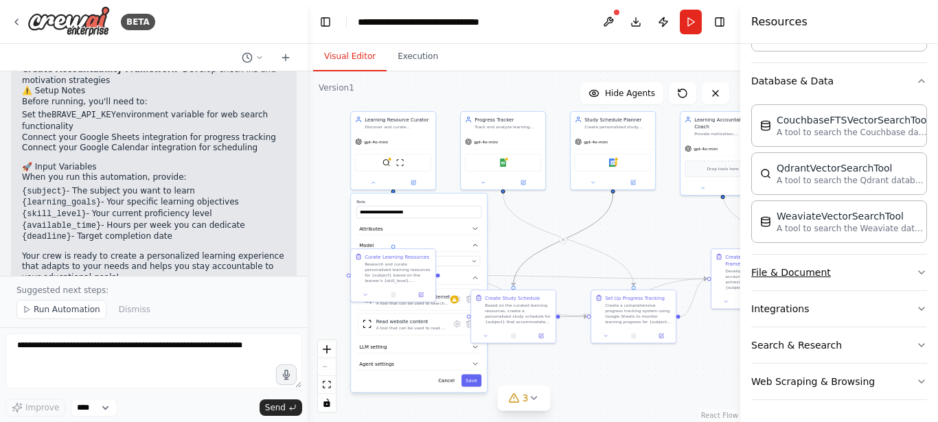
click at [846, 269] on button "File & Document" at bounding box center [839, 273] width 176 height 36
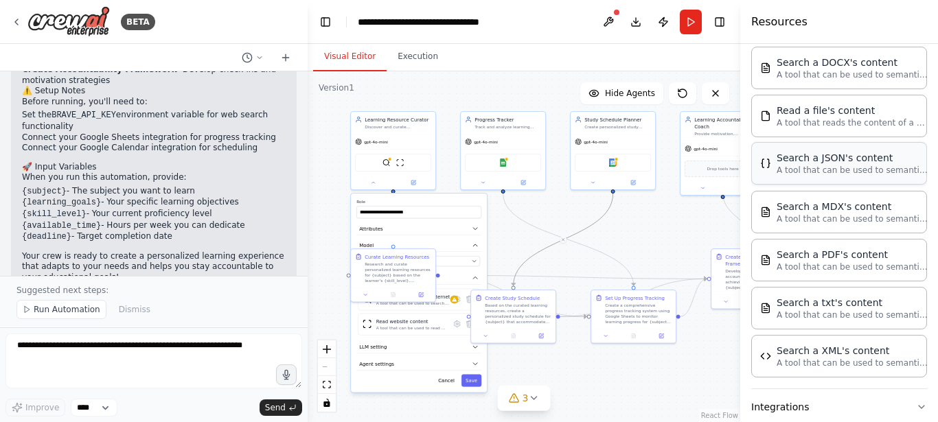
scroll to position [820, 0]
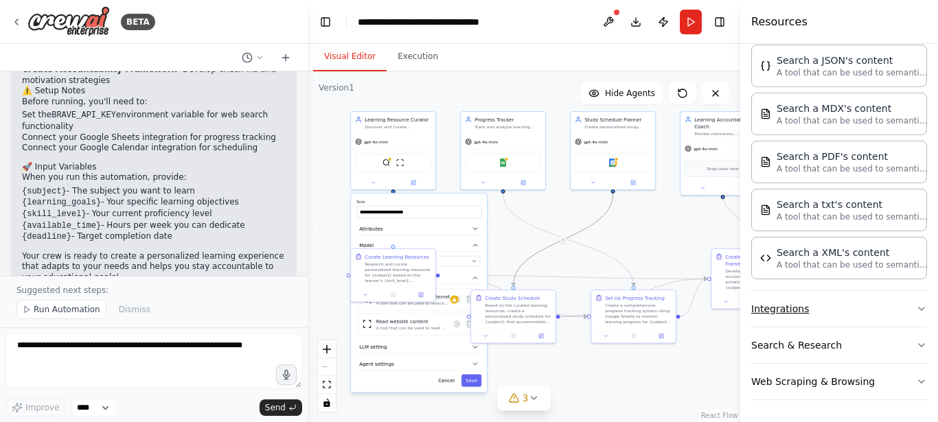
click at [863, 305] on button "Integrations" at bounding box center [839, 309] width 176 height 36
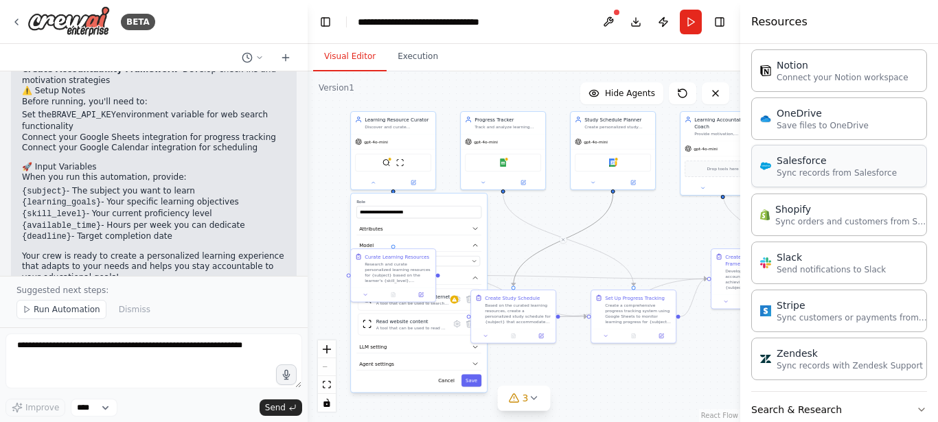
scroll to position [1841, 0]
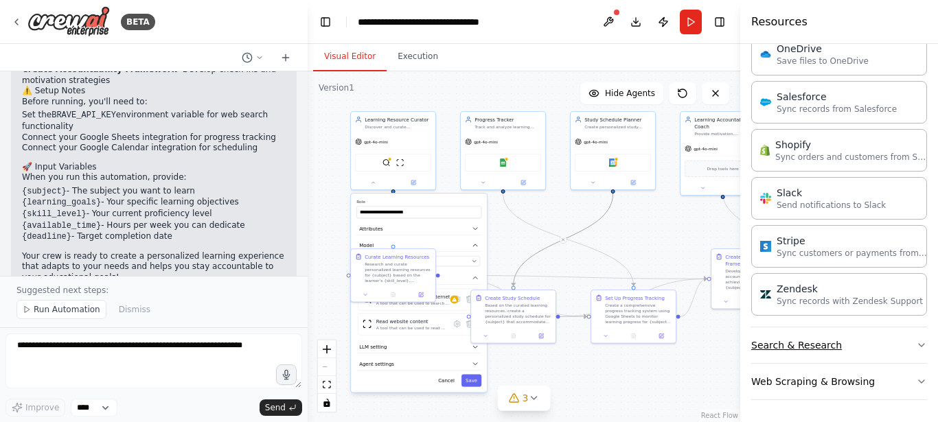
click at [846, 337] on button "Search & Research" at bounding box center [839, 346] width 176 height 36
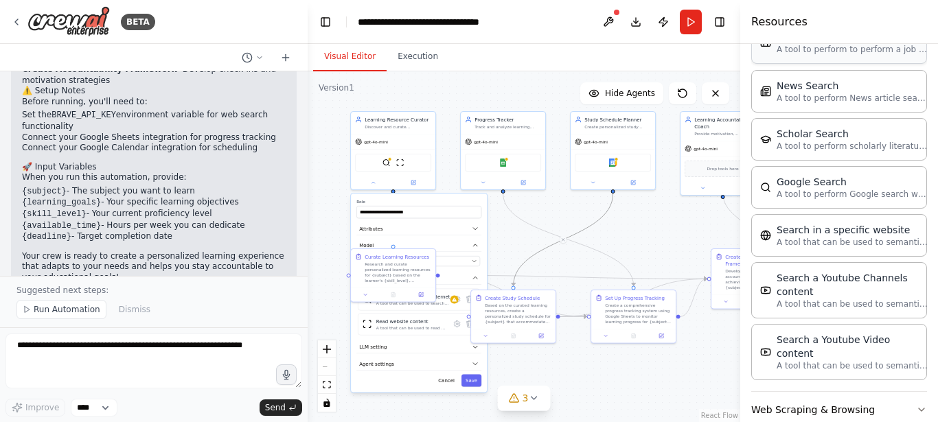
scroll to position [2538, 0]
click at [858, 391] on button "Web Scraping & Browsing" at bounding box center [839, 409] width 176 height 36
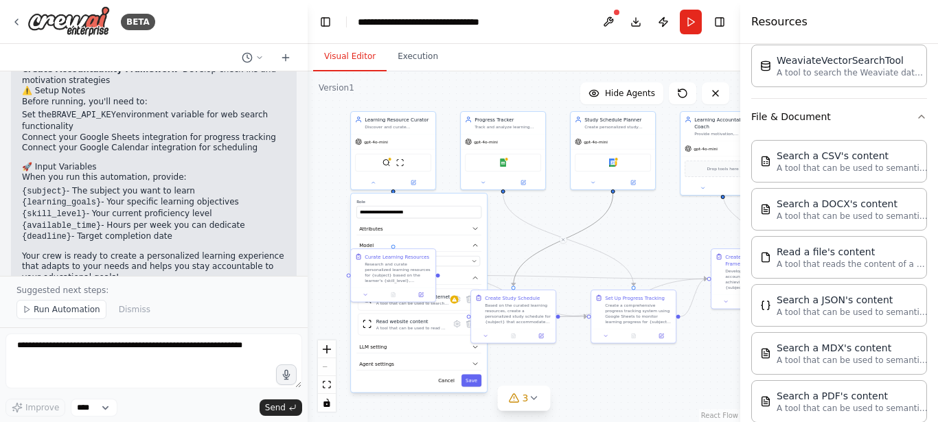
scroll to position [0, 0]
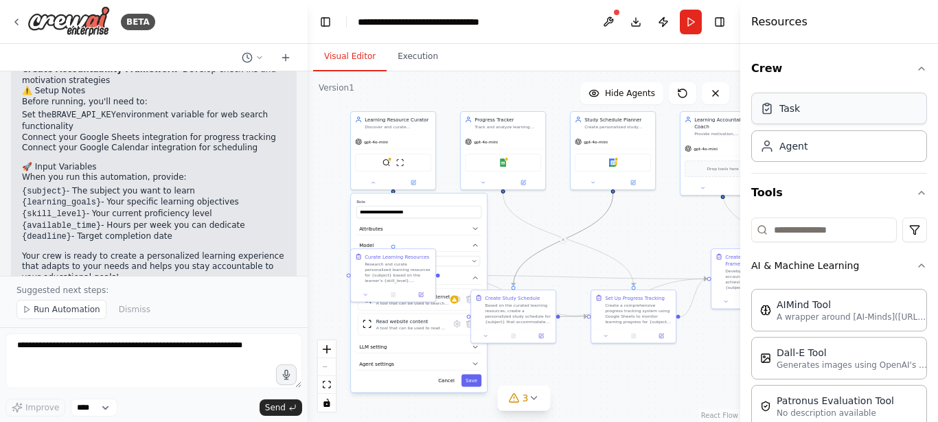
click at [817, 103] on div "Task" at bounding box center [839, 109] width 176 height 32
click at [661, 240] on div ".deletable-edge-delete-btn { width: 20px; height: 20px; border: 0px solid #ffff…" at bounding box center [524, 246] width 433 height 351
click at [797, 111] on div "Task" at bounding box center [789, 109] width 21 height 14
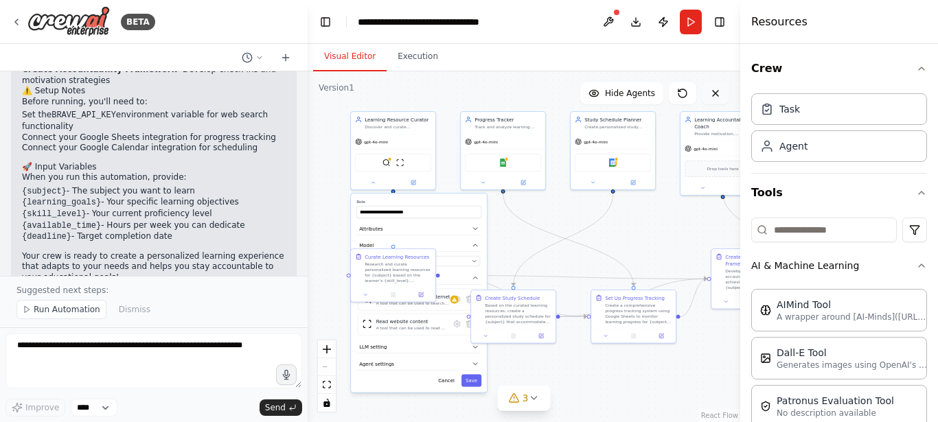
click at [721, 92] on button at bounding box center [715, 93] width 27 height 22
click at [718, 95] on icon at bounding box center [715, 93] width 11 height 11
click at [673, 97] on button at bounding box center [682, 93] width 27 height 22
click at [677, 95] on icon at bounding box center [682, 93] width 11 height 11
click at [545, 188] on div at bounding box center [503, 181] width 84 height 14
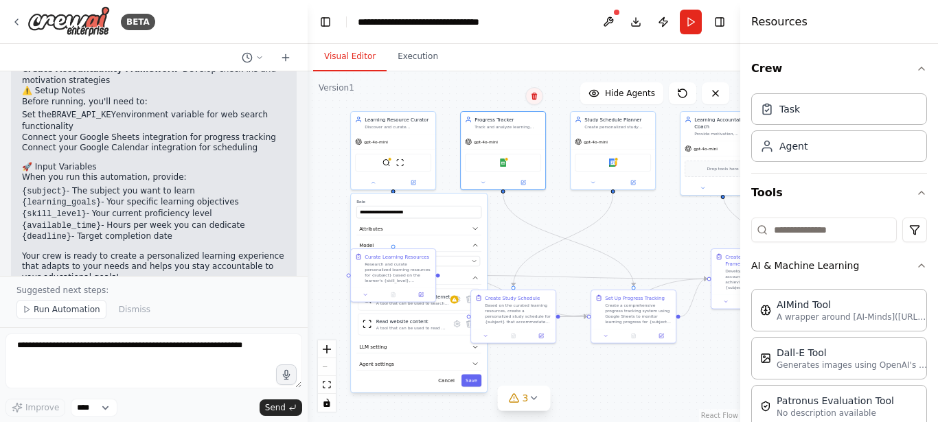
click at [534, 92] on icon at bounding box center [534, 96] width 8 height 8
click at [512, 96] on button "Confirm" at bounding box center [495, 96] width 49 height 16
click at [429, 109] on div ".deletable-edge-delete-btn { width: 20px; height: 20px; border: 0px solid #ffff…" at bounding box center [524, 246] width 433 height 351
click at [422, 126] on div "Discover and curate personalized learning resources for {subject} based on {lea…" at bounding box center [398, 125] width 67 height 5
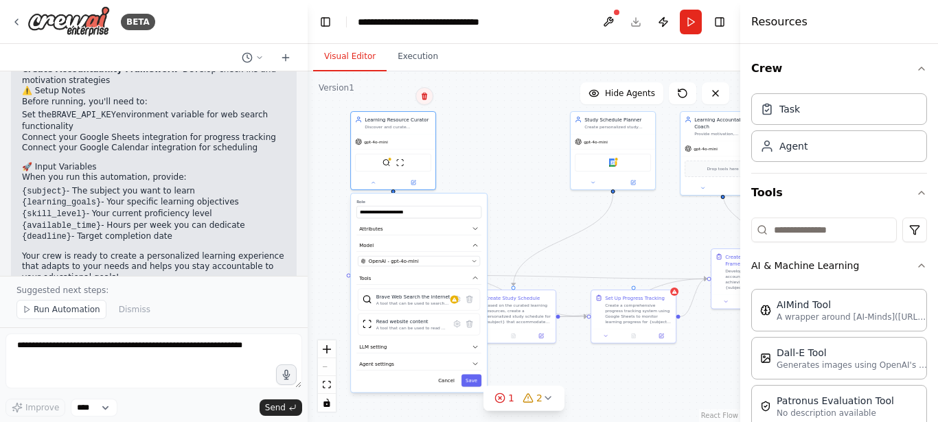
click at [421, 98] on icon at bounding box center [424, 96] width 8 height 8
click at [398, 104] on button "Confirm" at bounding box center [385, 96] width 49 height 16
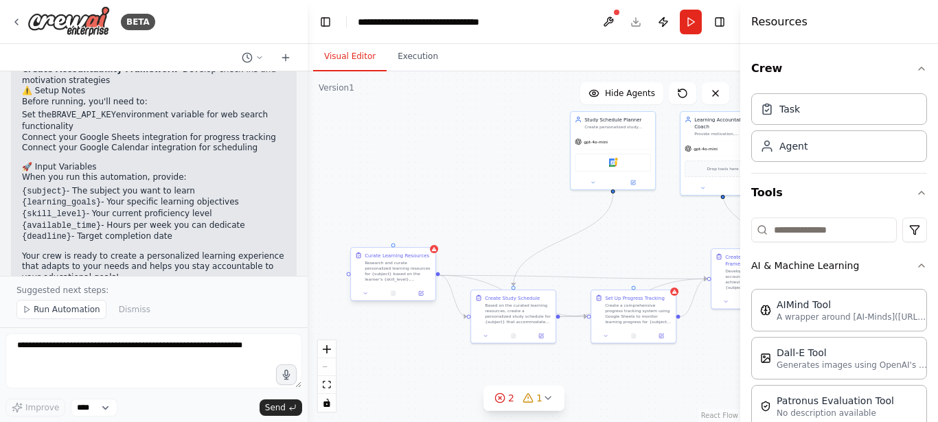
click at [418, 258] on div "Curate Learning Resources" at bounding box center [397, 255] width 65 height 7
click at [424, 234] on icon at bounding box center [424, 235] width 5 height 8
click at [428, 233] on icon at bounding box center [424, 235] width 8 height 8
click at [423, 237] on icon at bounding box center [424, 235] width 8 height 8
click at [424, 234] on icon at bounding box center [423, 236] width 5 height 8
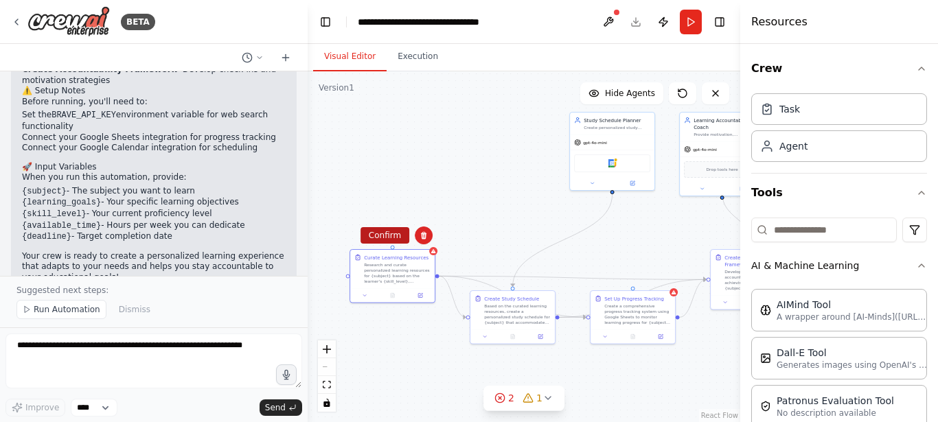
click at [372, 235] on button "Confirm" at bounding box center [385, 235] width 49 height 16
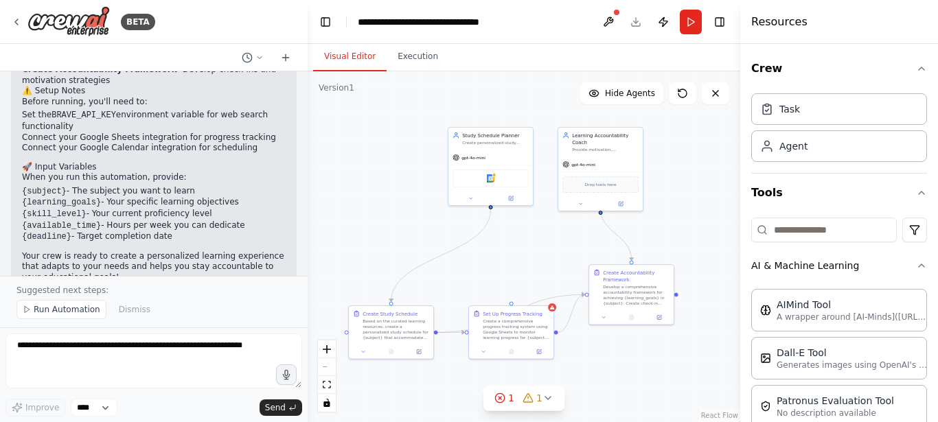
drag, startPoint x: 650, startPoint y: 241, endPoint x: 538, endPoint y: 260, distance: 113.5
click at [538, 260] on div ".deletable-edge-delete-btn { width: 20px; height: 20px; border: 0px solid #ffff…" at bounding box center [524, 246] width 433 height 351
click at [517, 124] on div ".deletable-edge-delete-btn { width: 20px; height: 20px; border: 0px solid #ffff…" at bounding box center [524, 246] width 433 height 351
drag, startPoint x: 522, startPoint y: 152, endPoint x: 523, endPoint y: 142, distance: 10.4
click at [522, 152] on div "gpt-4o-mini" at bounding box center [490, 156] width 84 height 15
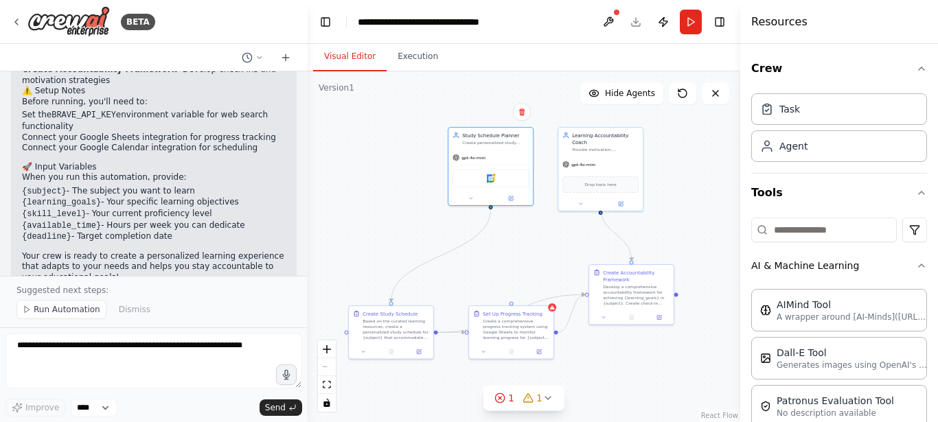
drag, startPoint x: 523, startPoint y: 118, endPoint x: 516, endPoint y: 122, distance: 8.0
click at [523, 117] on button at bounding box center [522, 112] width 18 height 18
click at [519, 112] on icon at bounding box center [521, 112] width 5 height 8
click at [487, 111] on button "Confirm" at bounding box center [482, 111] width 49 height 16
click at [605, 133] on div "Learning Accountability Coach" at bounding box center [604, 137] width 67 height 14
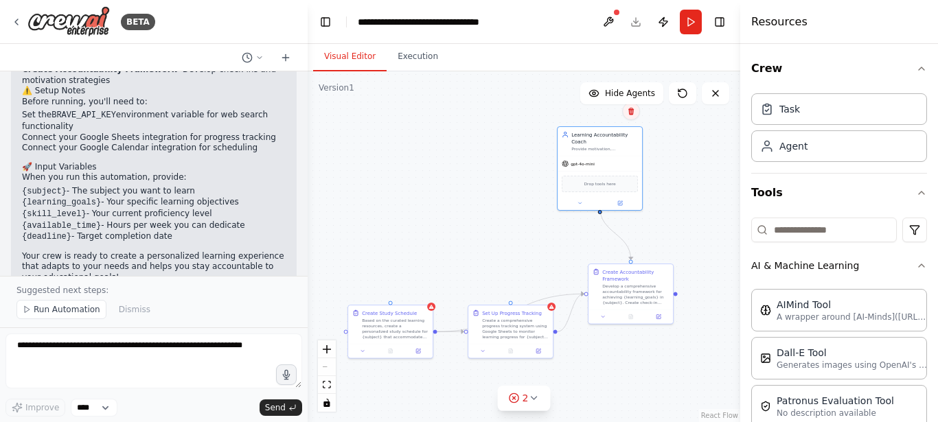
click at [632, 109] on icon at bounding box center [630, 112] width 5 height 8
click at [570, 112] on button "Confirm" at bounding box center [592, 111] width 49 height 16
click at [639, 281] on div "Create Accountability Framework" at bounding box center [635, 274] width 67 height 14
click at [659, 247] on icon at bounding box center [662, 250] width 8 height 8
click at [633, 249] on button "Confirm" at bounding box center [623, 250] width 49 height 16
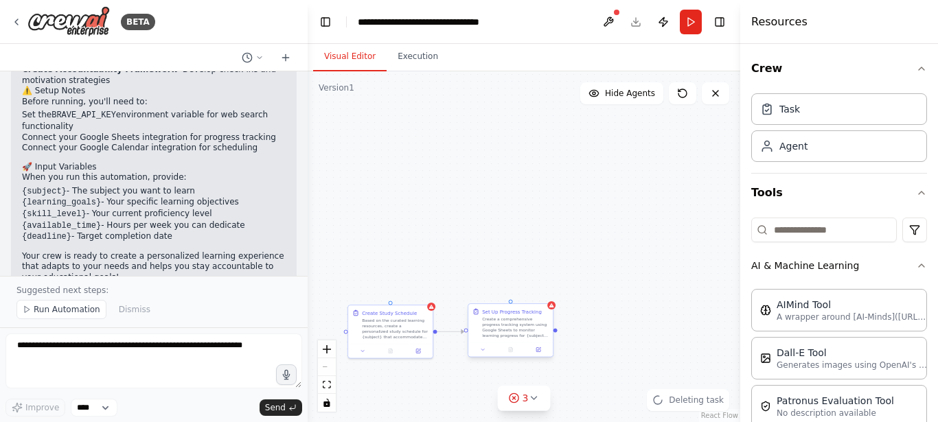
click at [540, 309] on div "Set Up Progress Tracking" at bounding box center [515, 311] width 67 height 7
click at [545, 290] on icon at bounding box center [542, 291] width 8 height 8
click at [512, 294] on button "Confirm" at bounding box center [503, 291] width 49 height 16
click at [415, 322] on div "Based on the curated learning resources, create a personalized study schedule f…" at bounding box center [395, 328] width 67 height 22
click at [422, 292] on icon at bounding box center [422, 291] width 8 height 8
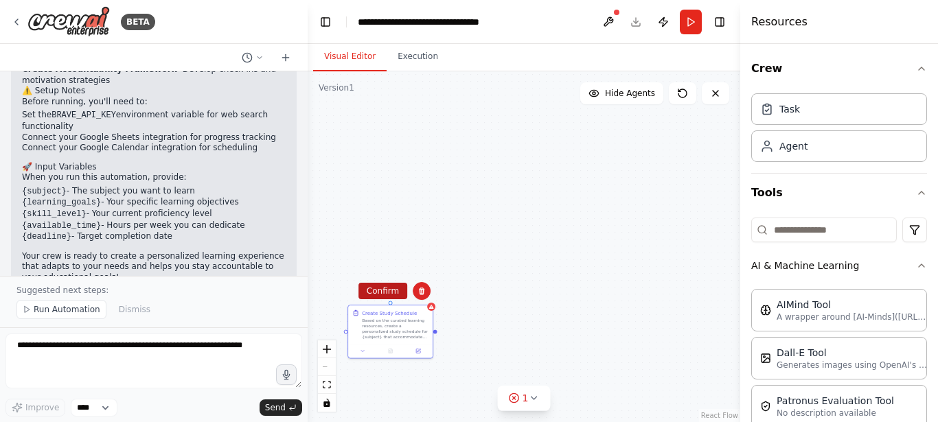
click at [394, 290] on button "Confirm" at bounding box center [382, 291] width 49 height 16
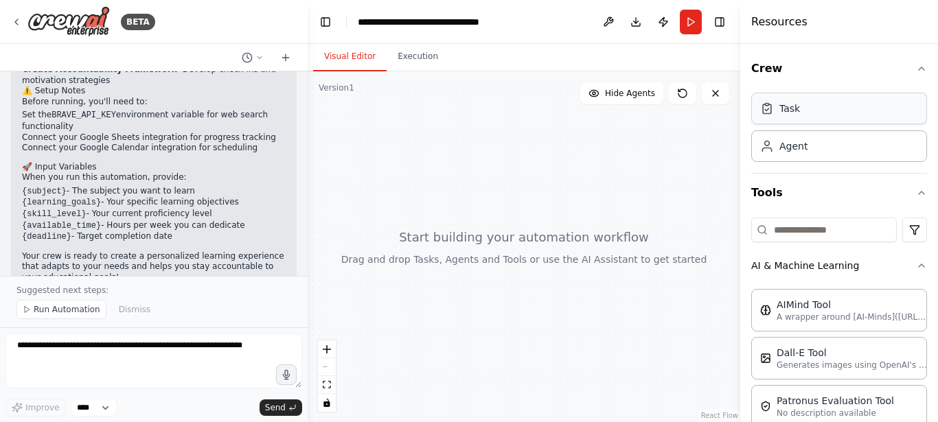
click at [823, 123] on div "Task" at bounding box center [839, 109] width 176 height 32
click at [814, 108] on div "Task" at bounding box center [839, 109] width 176 height 32
click at [598, 159] on div at bounding box center [524, 246] width 433 height 351
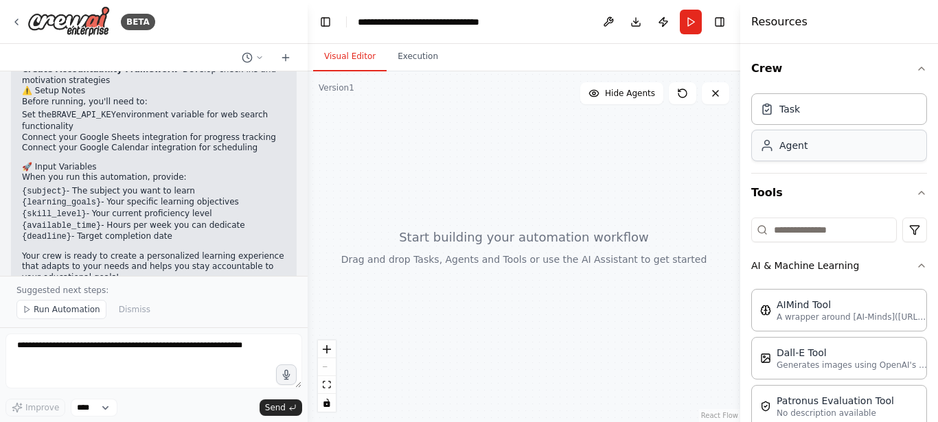
click at [837, 148] on div "Agent" at bounding box center [839, 146] width 176 height 32
click at [838, 297] on div "AIMind Tool" at bounding box center [852, 304] width 151 height 14
click at [824, 231] on input at bounding box center [824, 230] width 146 height 25
click at [801, 99] on div "Task" at bounding box center [839, 109] width 176 height 32
click at [724, 97] on button at bounding box center [715, 93] width 27 height 22
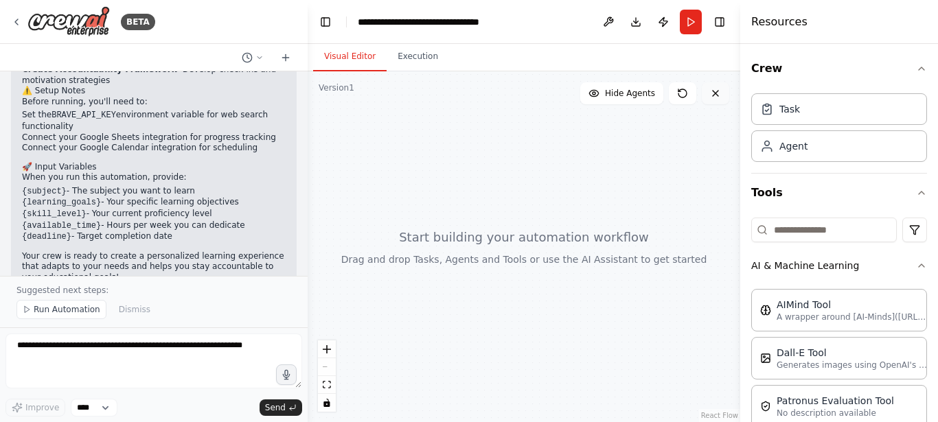
click at [718, 92] on icon at bounding box center [715, 93] width 11 height 11
drag, startPoint x: 438, startPoint y: 112, endPoint x: 297, endPoint y: 97, distance: 141.6
click at [437, 113] on div at bounding box center [524, 246] width 433 height 351
click at [21, 25] on icon at bounding box center [16, 21] width 11 height 11
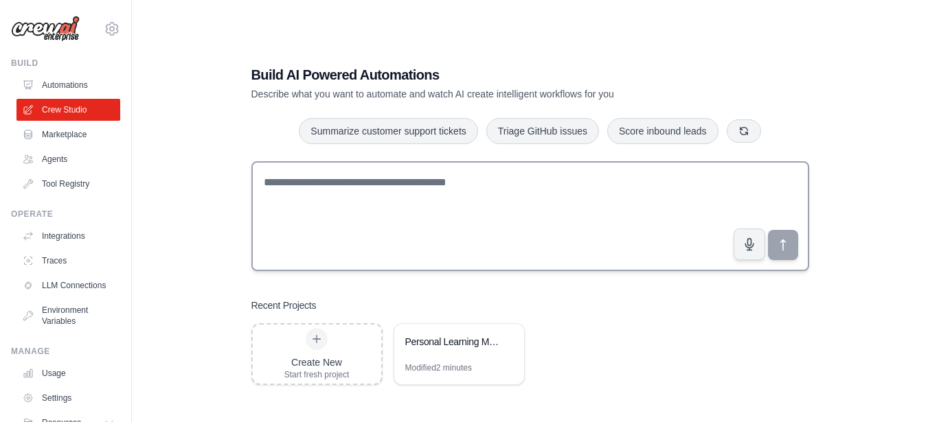
scroll to position [27, 0]
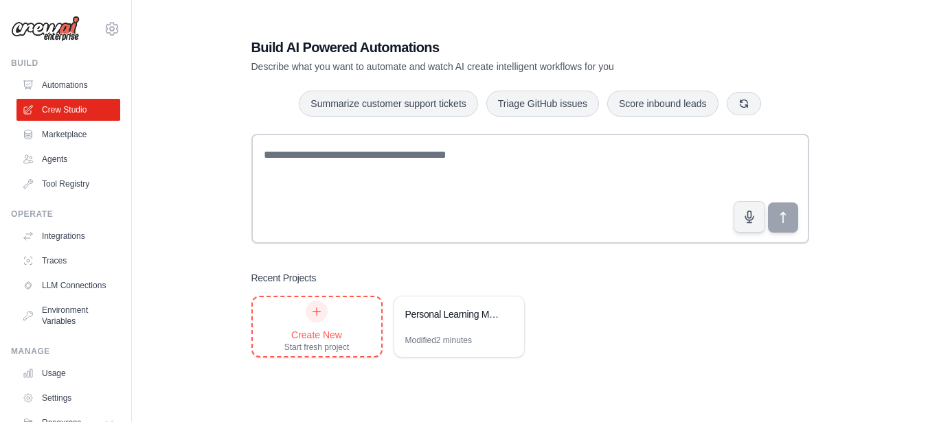
click at [306, 316] on div "Create New Start fresh project" at bounding box center [316, 327] width 65 height 52
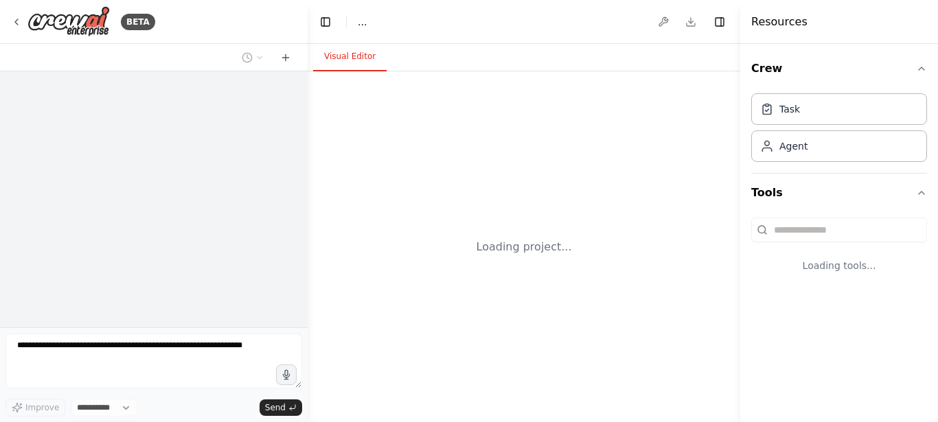
select select "****"
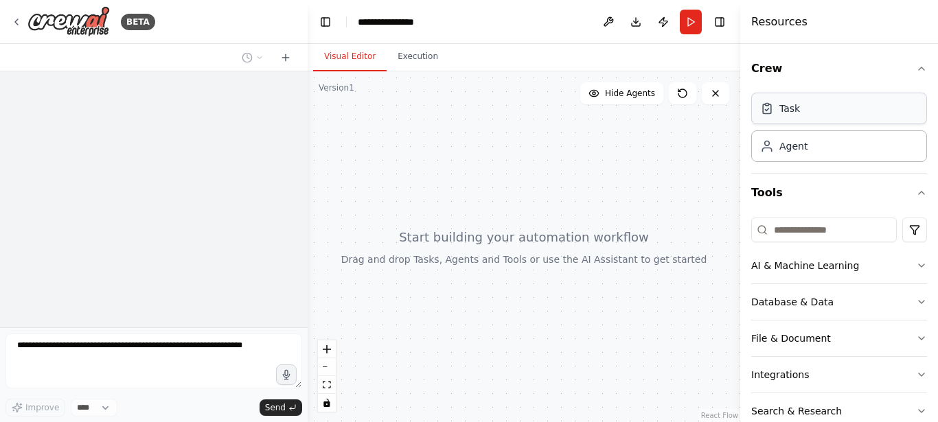
click at [811, 105] on div "Task" at bounding box center [839, 109] width 176 height 32
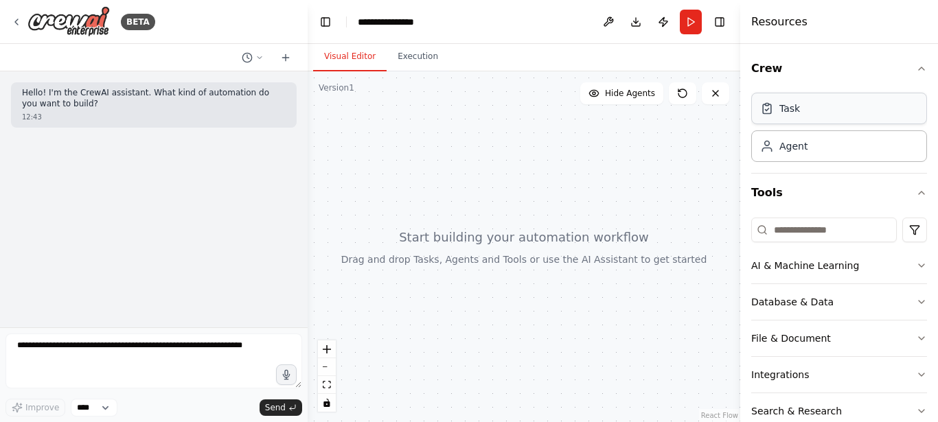
click at [817, 103] on div "Task" at bounding box center [839, 109] width 176 height 32
click at [786, 155] on div "Agent" at bounding box center [839, 146] width 176 height 32
click at [825, 226] on input at bounding box center [824, 230] width 146 height 25
click at [590, 216] on div at bounding box center [524, 246] width 433 height 351
drag, startPoint x: 587, startPoint y: 176, endPoint x: 528, endPoint y: 173, distance: 59.1
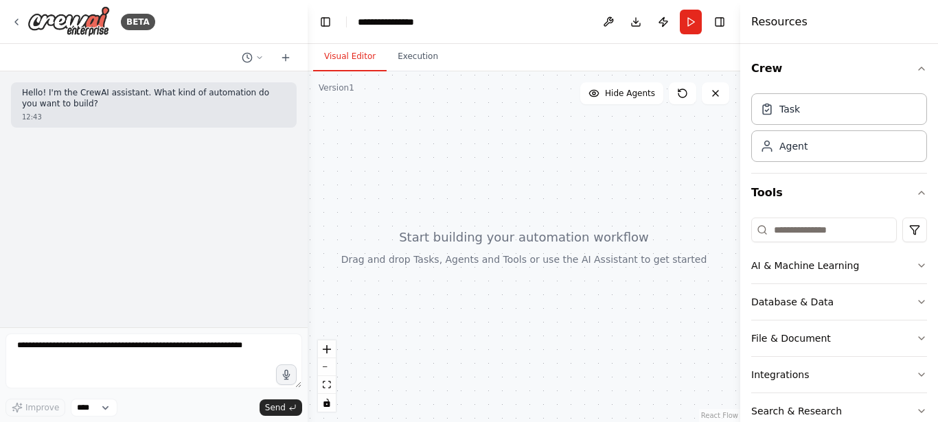
click at [528, 173] on div at bounding box center [524, 246] width 433 height 351
drag, startPoint x: 506, startPoint y: 174, endPoint x: 538, endPoint y: 178, distance: 32.5
click at [538, 177] on div at bounding box center [524, 246] width 433 height 351
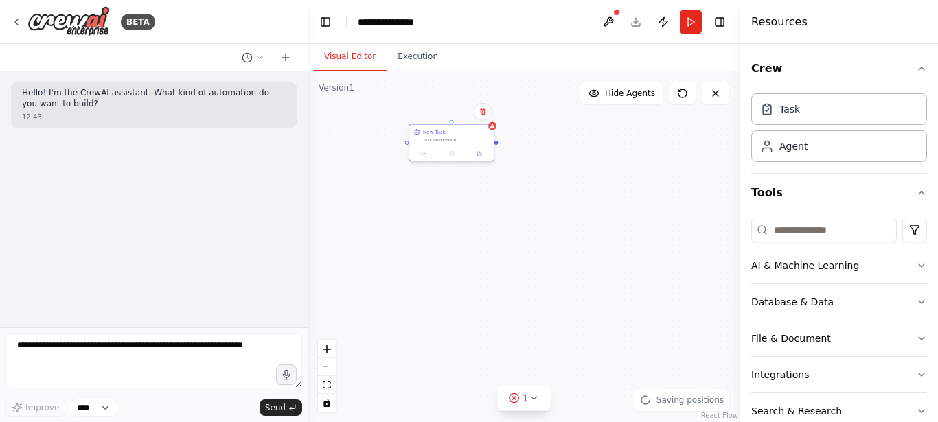
drag, startPoint x: 587, startPoint y: 179, endPoint x: 472, endPoint y: 139, distance: 121.4
click at [472, 139] on div "Task description" at bounding box center [456, 139] width 67 height 5
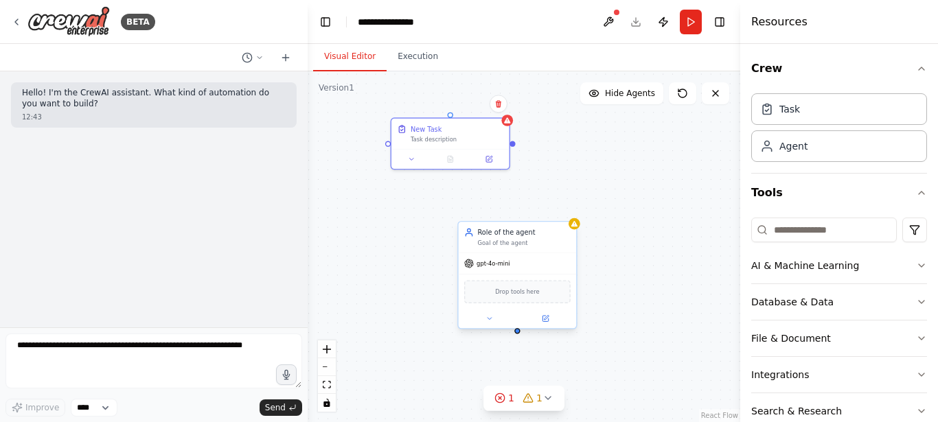
click at [527, 251] on div "Role of the agent Goal of the agent" at bounding box center [518, 237] width 118 height 31
click at [492, 315] on icon at bounding box center [490, 319] width 8 height 8
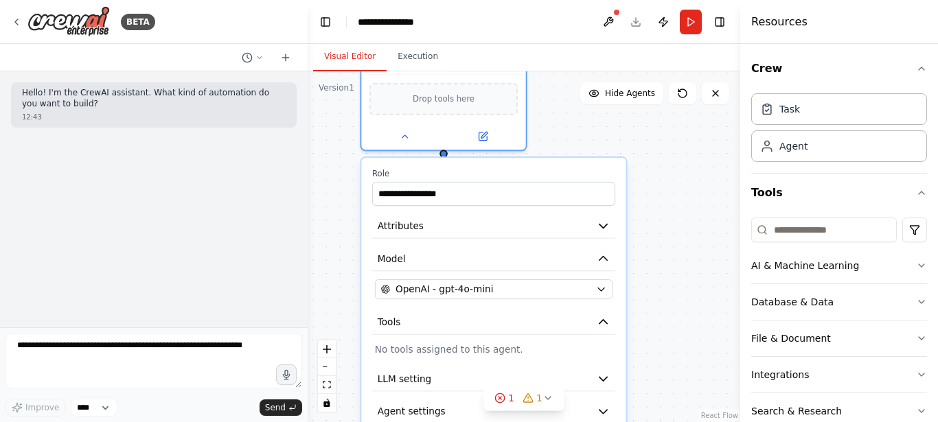
drag, startPoint x: 584, startPoint y: 230, endPoint x: 582, endPoint y: 67, distance: 162.8
click at [582, 67] on div "**********" at bounding box center [524, 233] width 433 height 378
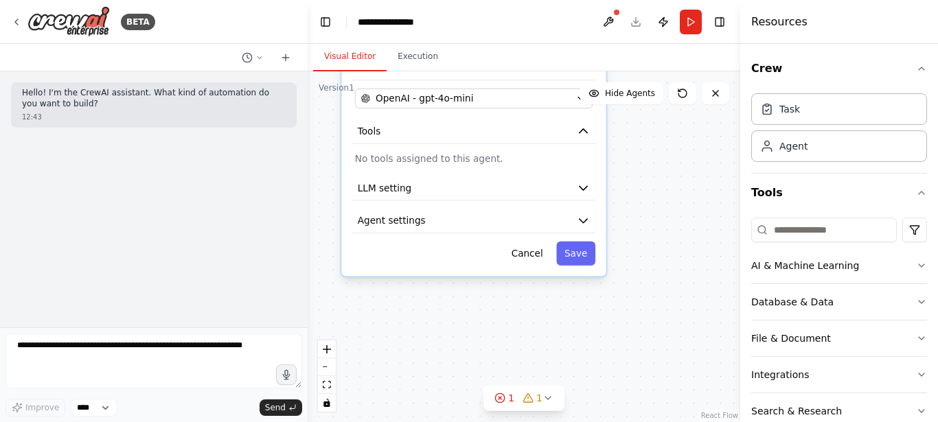
drag, startPoint x: 696, startPoint y: 287, endPoint x: 660, endPoint y: 157, distance: 135.3
click at [679, 111] on div "**********" at bounding box center [524, 246] width 433 height 351
click at [666, 158] on div "**********" at bounding box center [524, 246] width 433 height 351
click at [555, 148] on div "**********" at bounding box center [473, 122] width 264 height 309
drag, startPoint x: 672, startPoint y: 178, endPoint x: 718, endPoint y: 355, distance: 183.2
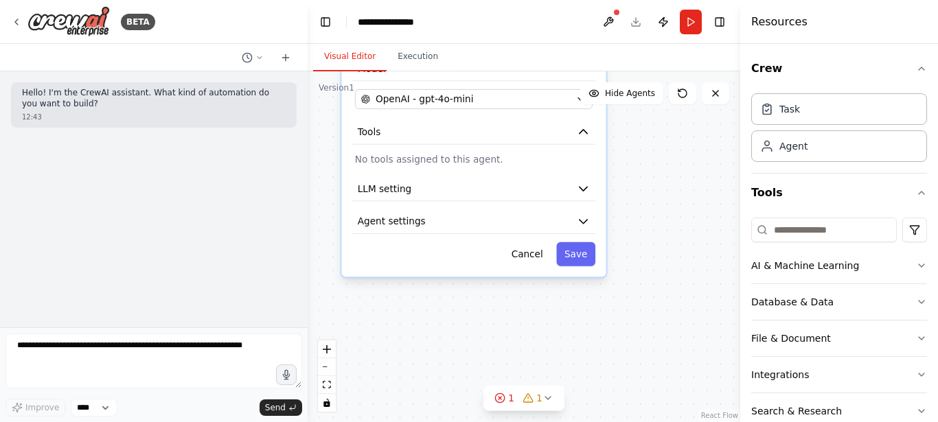
click at [718, 355] on div "**********" at bounding box center [524, 246] width 433 height 351
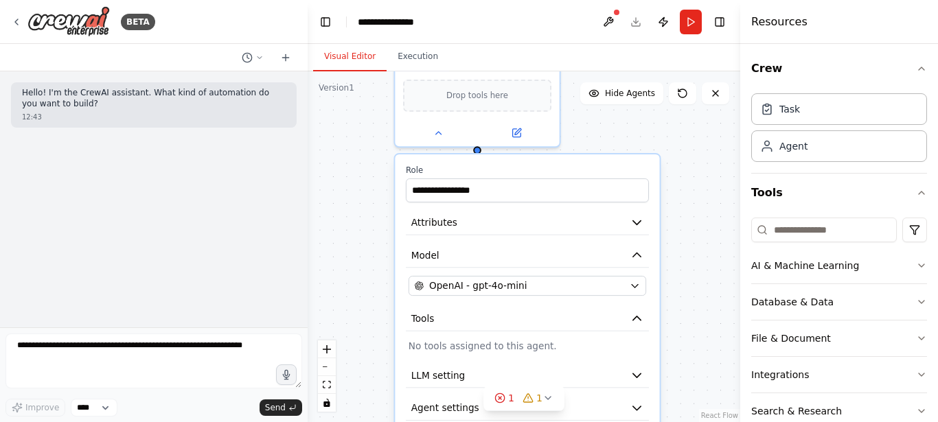
drag, startPoint x: 660, startPoint y: 161, endPoint x: 643, endPoint y: 296, distance: 136.3
click at [644, 310] on div "**********" at bounding box center [524, 246] width 433 height 351
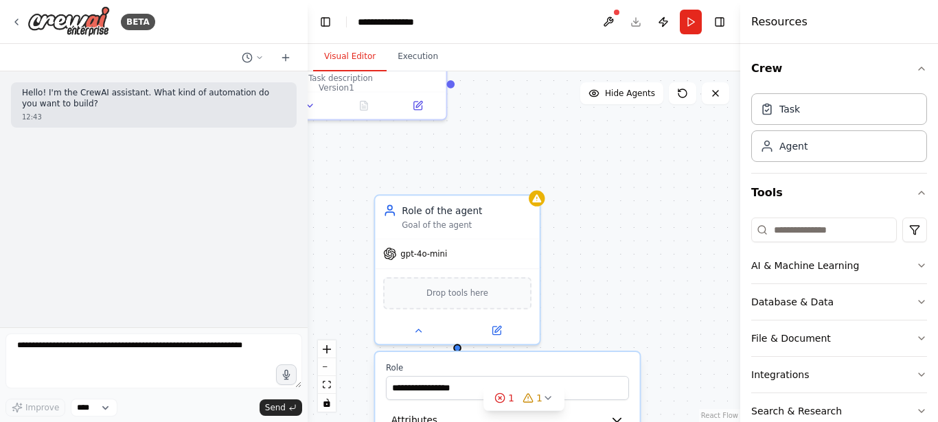
drag, startPoint x: 637, startPoint y: 187, endPoint x: 636, endPoint y: 235, distance: 48.1
click at [641, 249] on div "**********" at bounding box center [524, 246] width 433 height 351
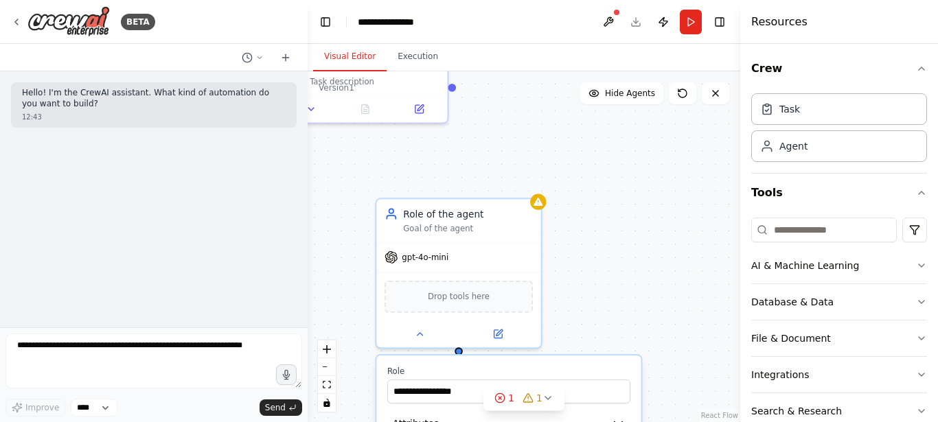
drag, startPoint x: 617, startPoint y: 196, endPoint x: 648, endPoint y: 300, distance: 108.0
click at [648, 300] on div "**********" at bounding box center [524, 246] width 433 height 351
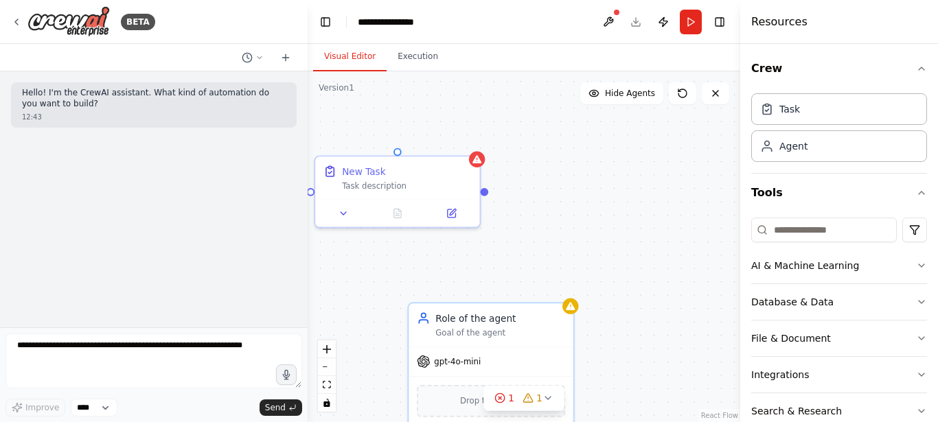
drag, startPoint x: 627, startPoint y: 218, endPoint x: 653, endPoint y: 252, distance: 43.1
click at [674, 277] on div "**********" at bounding box center [524, 246] width 433 height 351
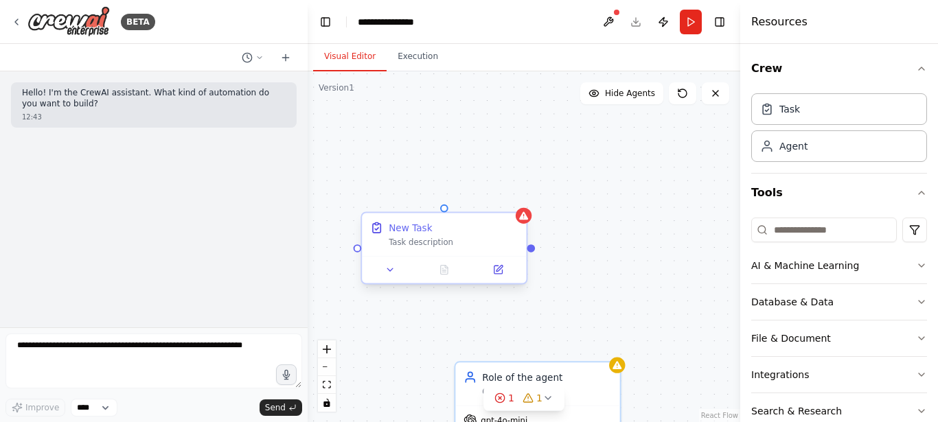
click at [435, 224] on div "New Task" at bounding box center [454, 227] width 130 height 13
click at [380, 273] on button at bounding box center [390, 270] width 46 height 16
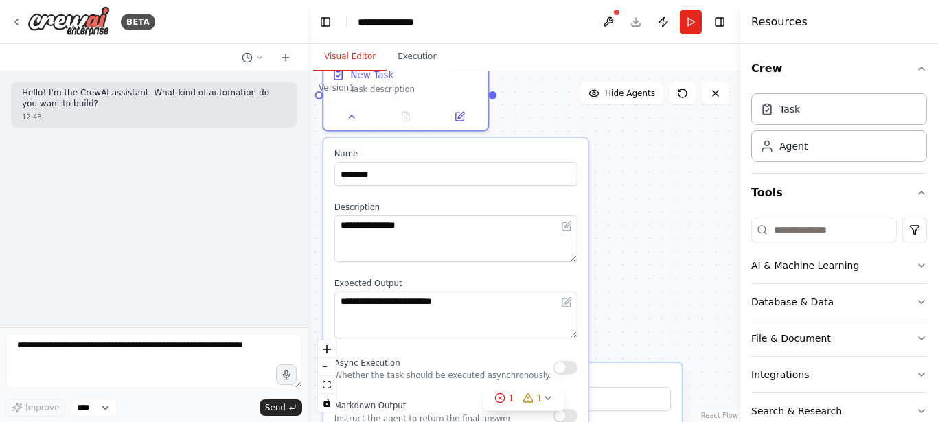
drag, startPoint x: 653, startPoint y: 234, endPoint x: 612, endPoint y: 70, distance: 169.2
click at [612, 70] on div "**********" at bounding box center [524, 233] width 433 height 378
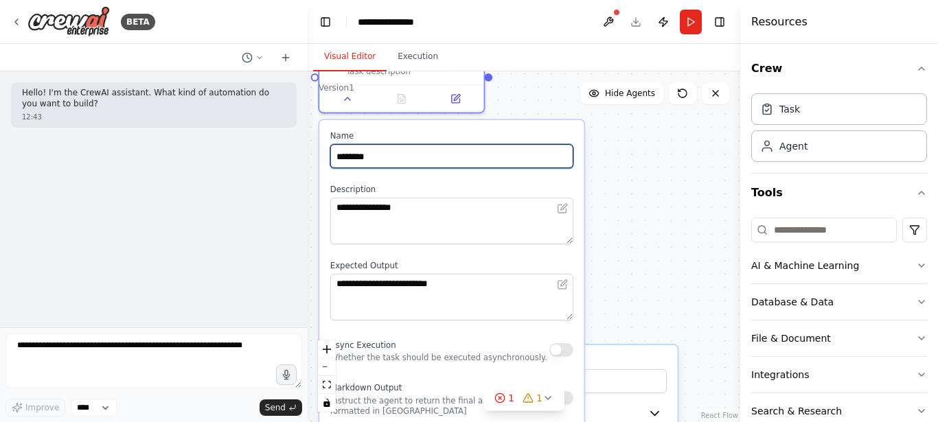
click at [454, 148] on input "********" at bounding box center [451, 156] width 243 height 24
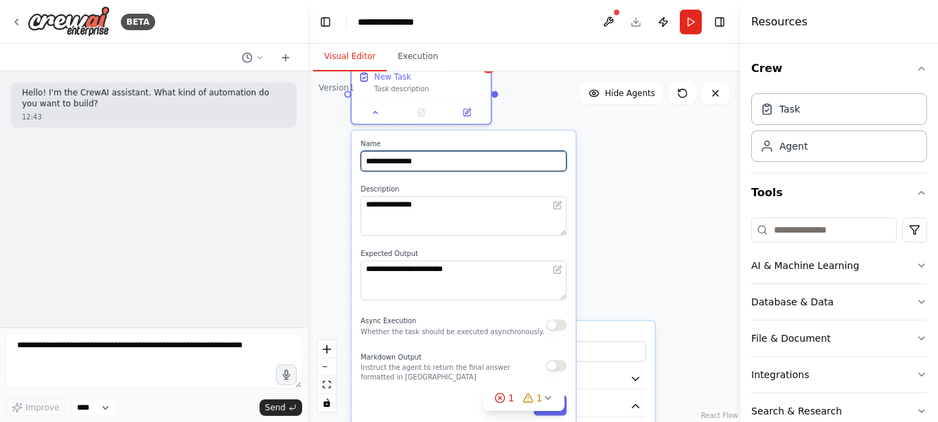
click at [472, 157] on input "**********" at bounding box center [464, 161] width 206 height 21
type input "*"
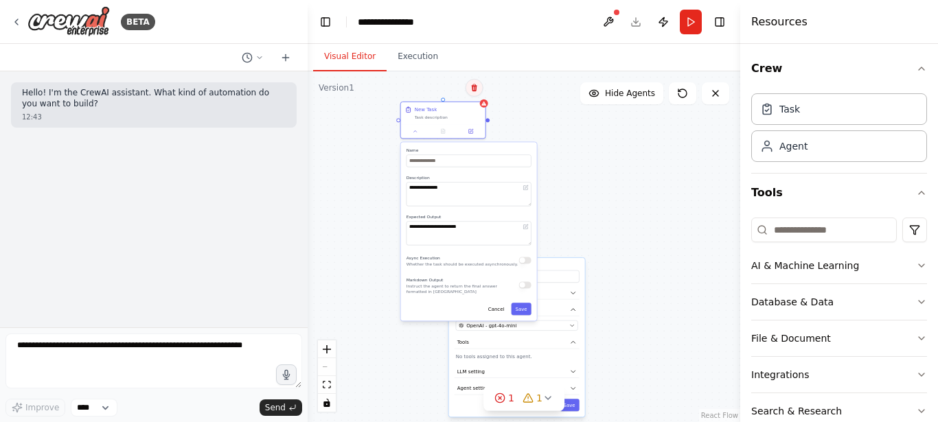
click at [477, 87] on icon at bounding box center [474, 88] width 8 height 8
click at [433, 89] on button "Confirm" at bounding box center [435, 88] width 49 height 16
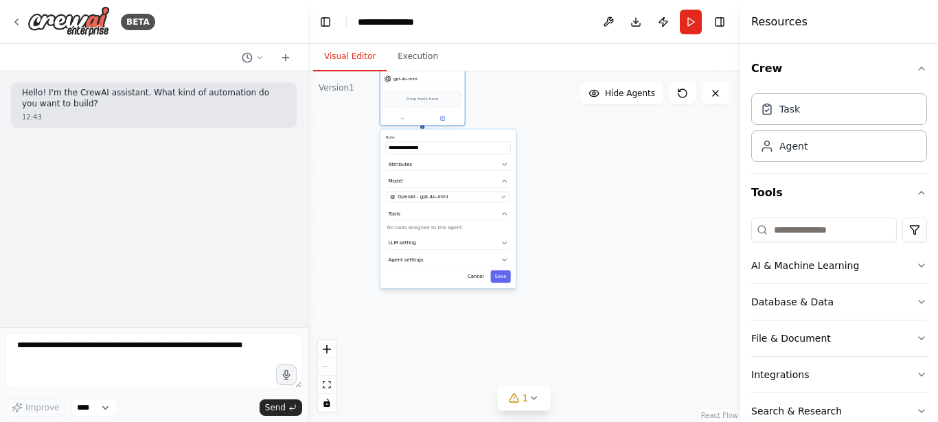
drag, startPoint x: 515, startPoint y: 187, endPoint x: 445, endPoint y: 56, distance: 148.7
click at [445, 56] on div "**********" at bounding box center [524, 233] width 433 height 378
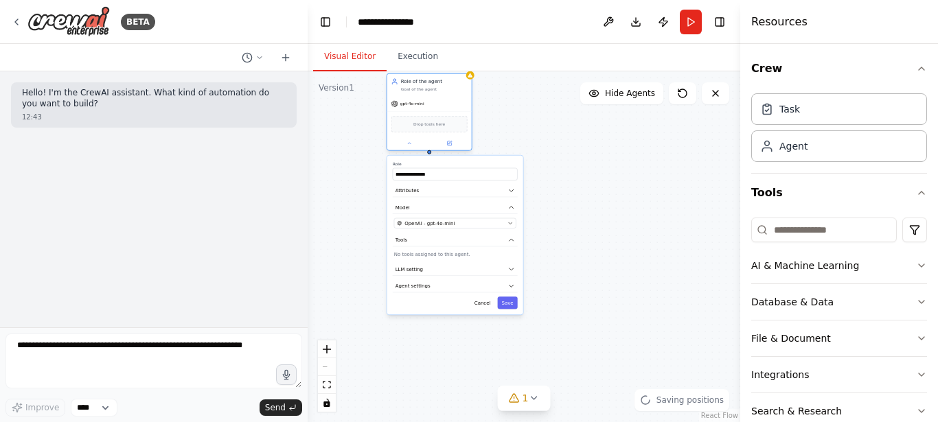
drag, startPoint x: 437, startPoint y: 87, endPoint x: 446, endPoint y: 120, distance: 34.0
click at [446, 120] on div "Drop tools here" at bounding box center [429, 123] width 84 height 25
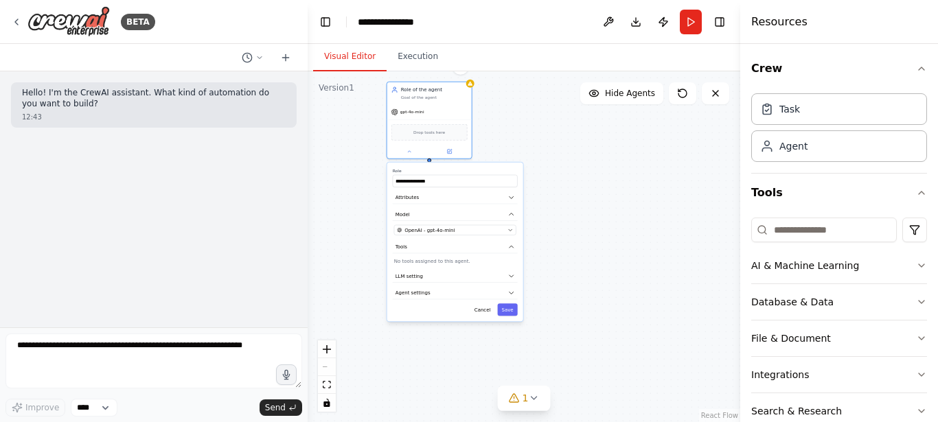
click at [513, 302] on div "**********" at bounding box center [455, 242] width 136 height 159
click at [505, 308] on button "Save" at bounding box center [507, 310] width 20 height 12
click at [575, 253] on div "gpt-4o-mini" at bounding box center [553, 247] width 84 height 15
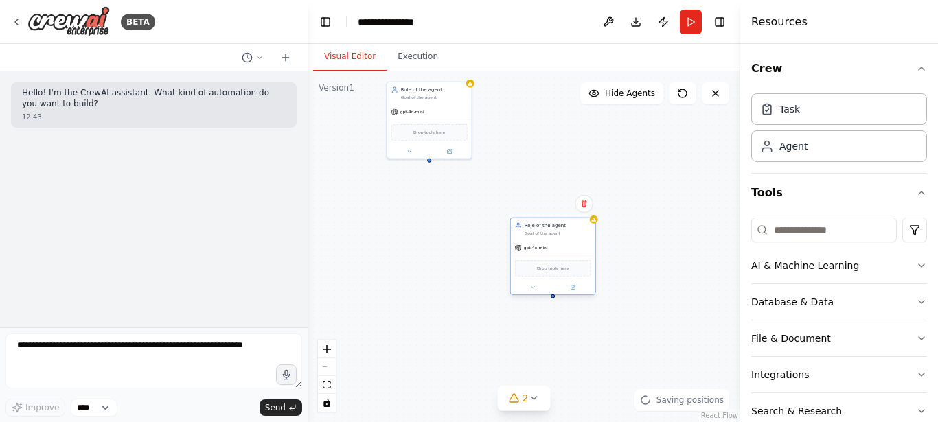
click at [573, 241] on div "gpt-4o-mini" at bounding box center [553, 247] width 84 height 15
click at [537, 292] on div at bounding box center [553, 288] width 84 height 14
click at [533, 286] on icon at bounding box center [532, 287] width 5 height 5
click at [582, 207] on icon at bounding box center [583, 204] width 5 height 8
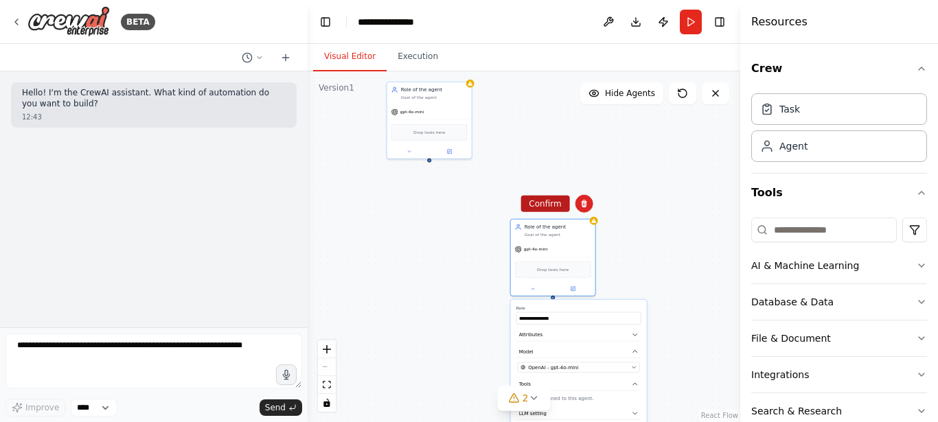
click at [537, 203] on button "Confirm" at bounding box center [545, 204] width 49 height 16
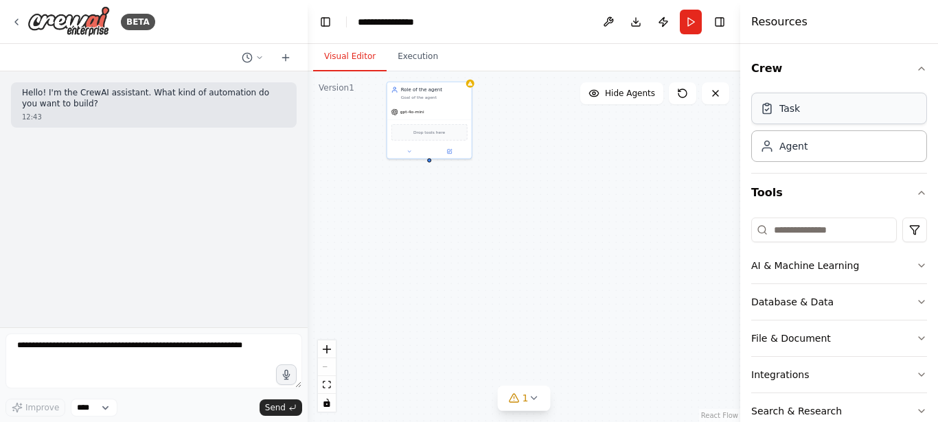
click at [787, 118] on div "Task" at bounding box center [839, 109] width 176 height 32
click at [530, 214] on div "New Task Task description" at bounding box center [525, 223] width 84 height 22
click at [497, 244] on button at bounding box center [497, 240] width 23 height 8
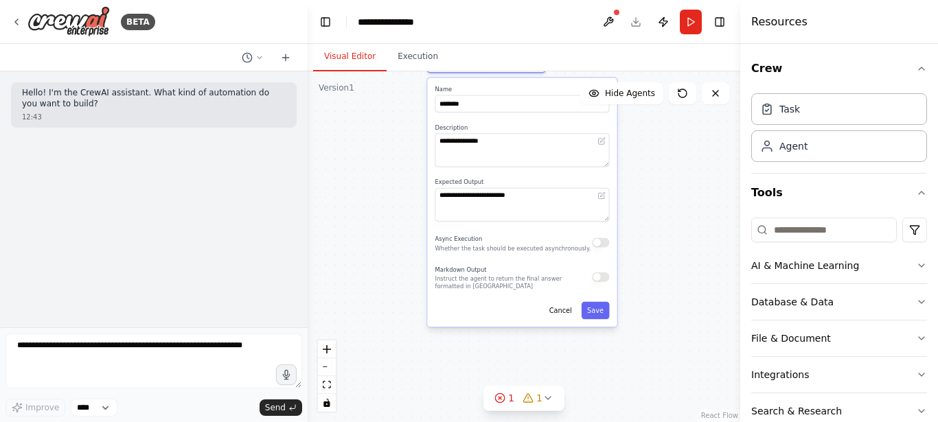
drag, startPoint x: 703, startPoint y: 295, endPoint x: 681, endPoint y: 168, distance: 128.3
click at [681, 168] on div "**********" at bounding box center [524, 246] width 433 height 351
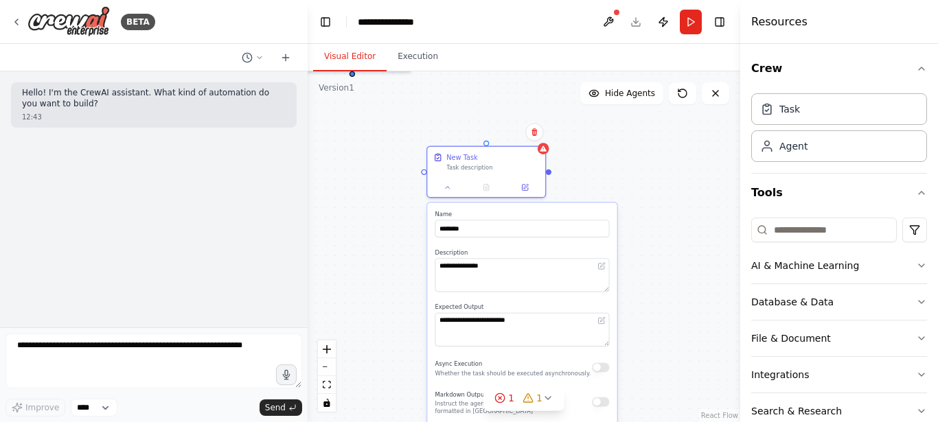
drag, startPoint x: 685, startPoint y: 161, endPoint x: 685, endPoint y: 287, distance: 126.4
click at [685, 287] on div "**********" at bounding box center [524, 246] width 433 height 351
click at [542, 149] on icon at bounding box center [543, 146] width 6 height 5
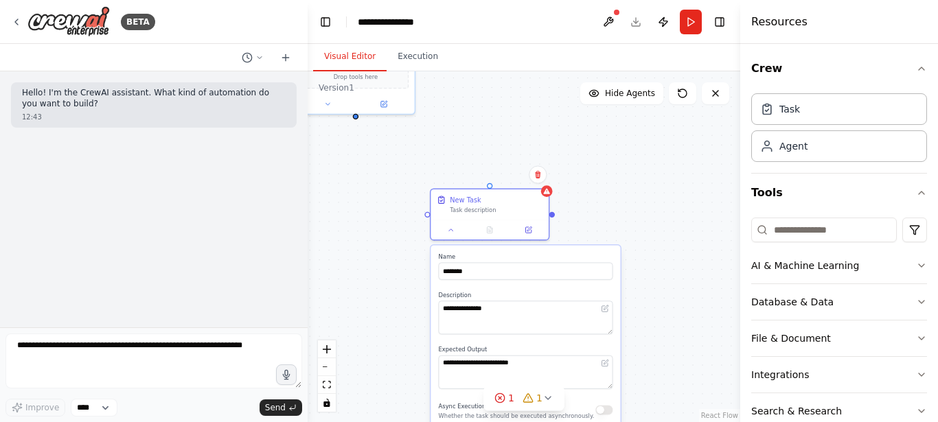
drag, startPoint x: 396, startPoint y: 128, endPoint x: 400, endPoint y: 170, distance: 42.8
click at [400, 170] on div "**********" at bounding box center [524, 246] width 433 height 351
drag, startPoint x: 356, startPoint y: 119, endPoint x: 491, endPoint y: 188, distance: 152.0
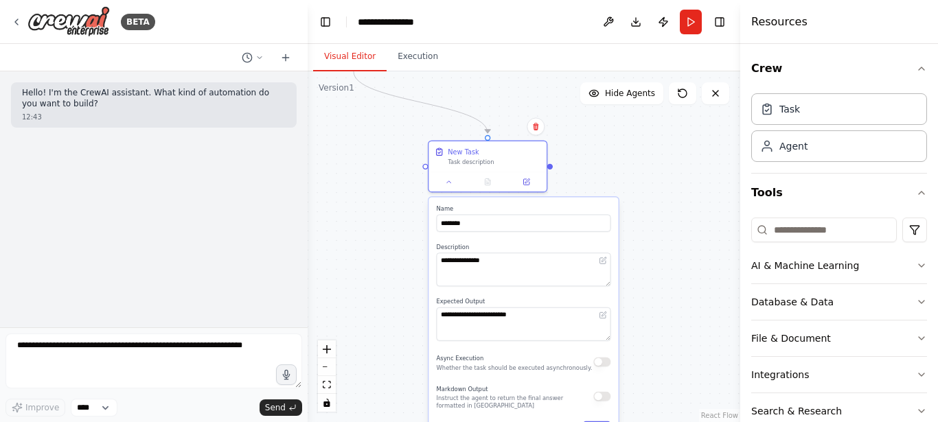
drag, startPoint x: 645, startPoint y: 222, endPoint x: 642, endPoint y: 174, distance: 48.2
click at [642, 174] on div ".deletable-edge-delete-btn { width: 20px; height: 20px; border: 0px solid #ffff…" at bounding box center [524, 246] width 433 height 351
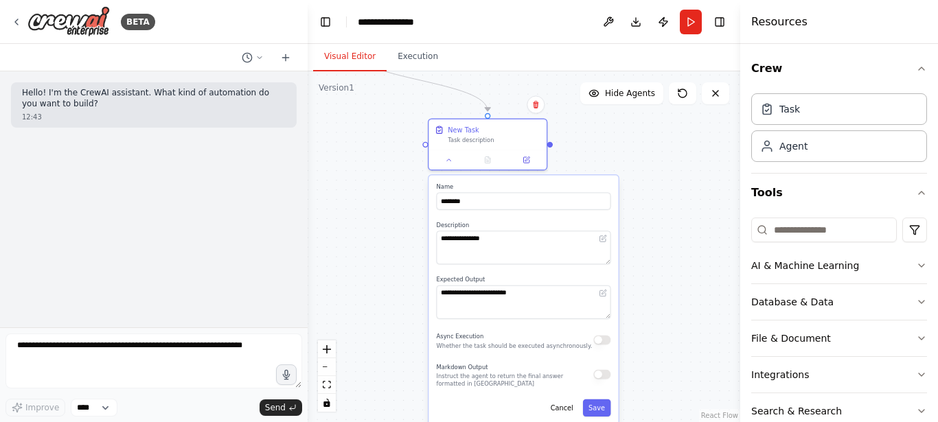
drag, startPoint x: 650, startPoint y: 249, endPoint x: 650, endPoint y: 230, distance: 19.2
click at [650, 230] on div ".deletable-edge-delete-btn { width: 20px; height: 20px; border: 0px solid #ffff…" at bounding box center [524, 246] width 433 height 351
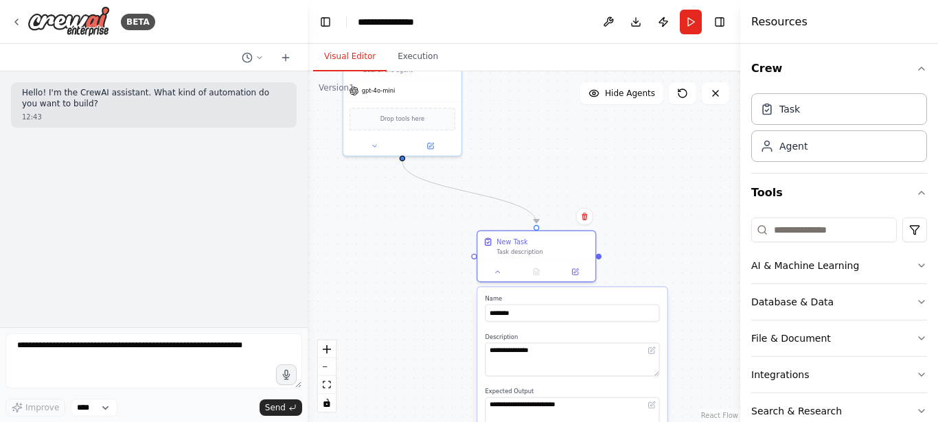
drag, startPoint x: 379, startPoint y: 166, endPoint x: 433, endPoint y: 280, distance: 126.0
click at [433, 280] on div ".deletable-edge-delete-btn { width: 20px; height: 20px; border: 0px solid #ffff…" at bounding box center [524, 246] width 433 height 351
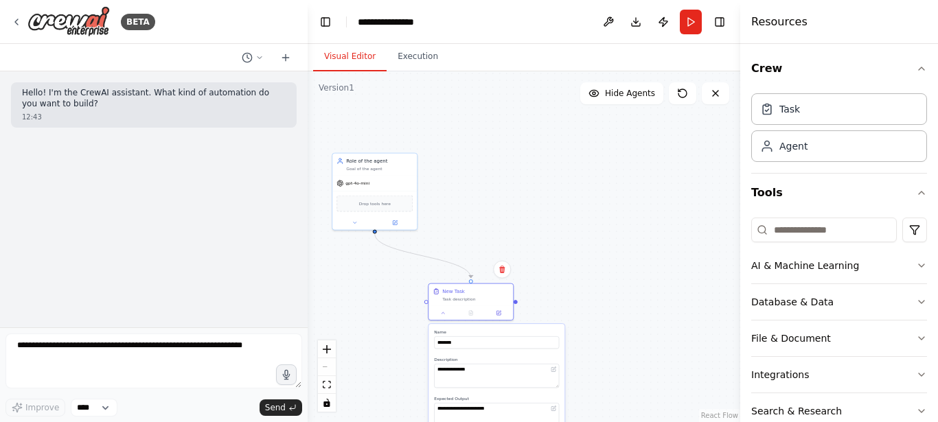
drag, startPoint x: 552, startPoint y: 103, endPoint x: 532, endPoint y: 236, distance: 134.0
click at [532, 236] on div ".deletable-edge-delete-btn { width: 20px; height: 20px; border: 0px solid #ffff…" at bounding box center [524, 246] width 433 height 351
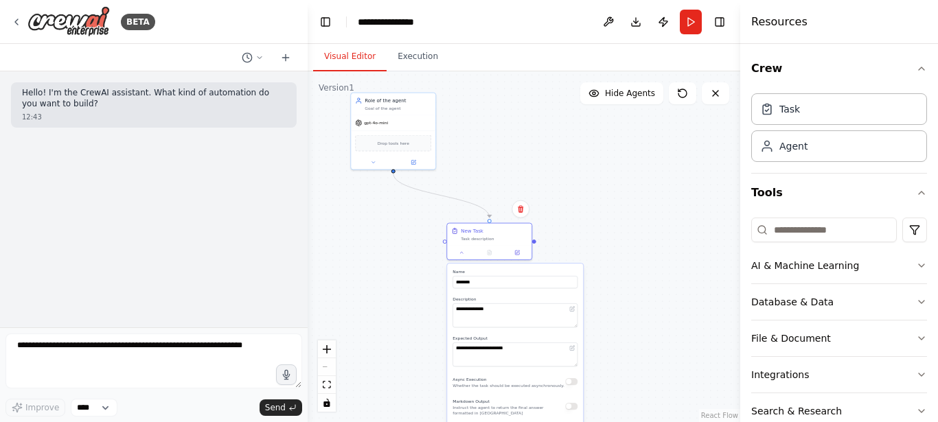
drag, startPoint x: 536, startPoint y: 207, endPoint x: 554, endPoint y: 108, distance: 100.6
click at [554, 108] on div ".deletable-edge-delete-btn { width: 20px; height: 20px; border: 0px solid #ffff…" at bounding box center [524, 246] width 433 height 351
